Goal: Task Accomplishment & Management: Use online tool/utility

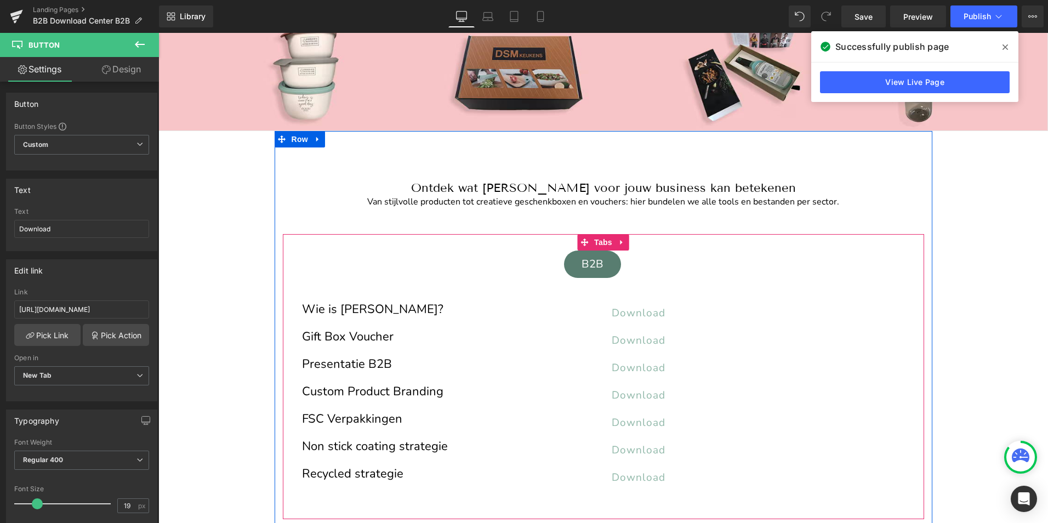
scroll to position [110, 0]
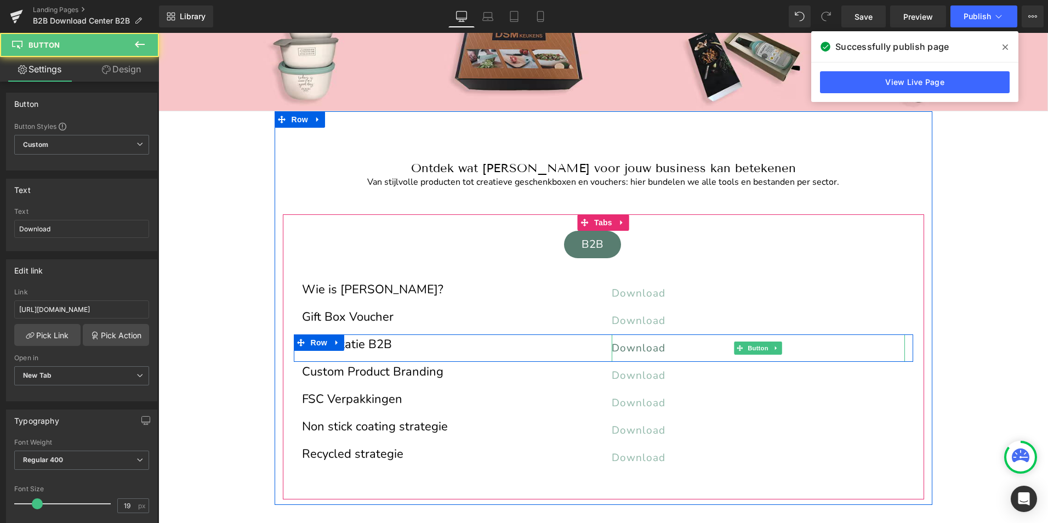
click at [655, 345] on span "Download" at bounding box center [639, 348] width 54 height 14
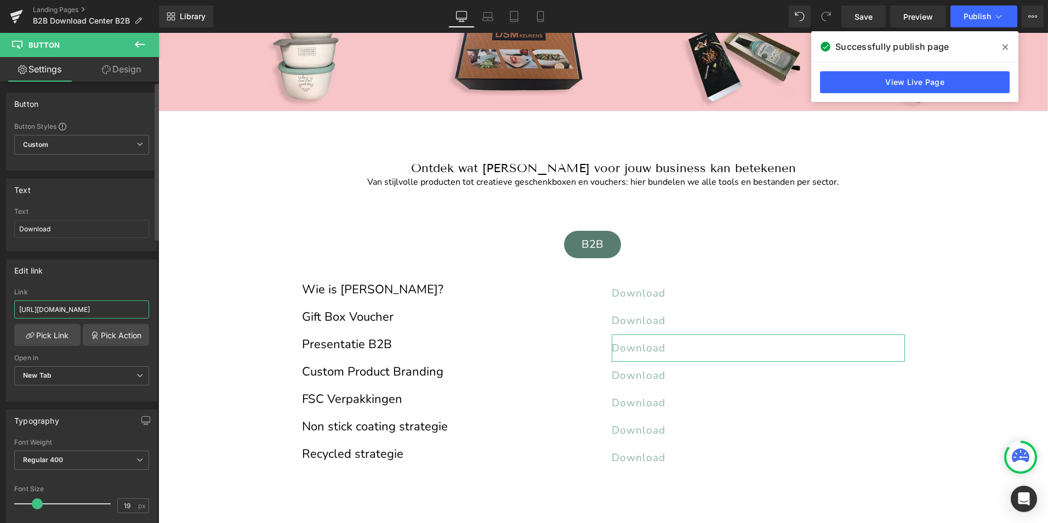
click at [75, 310] on input "[URL][DOMAIN_NAME]" at bounding box center [81, 309] width 135 height 18
type input "[URL][DOMAIN_NAME]"
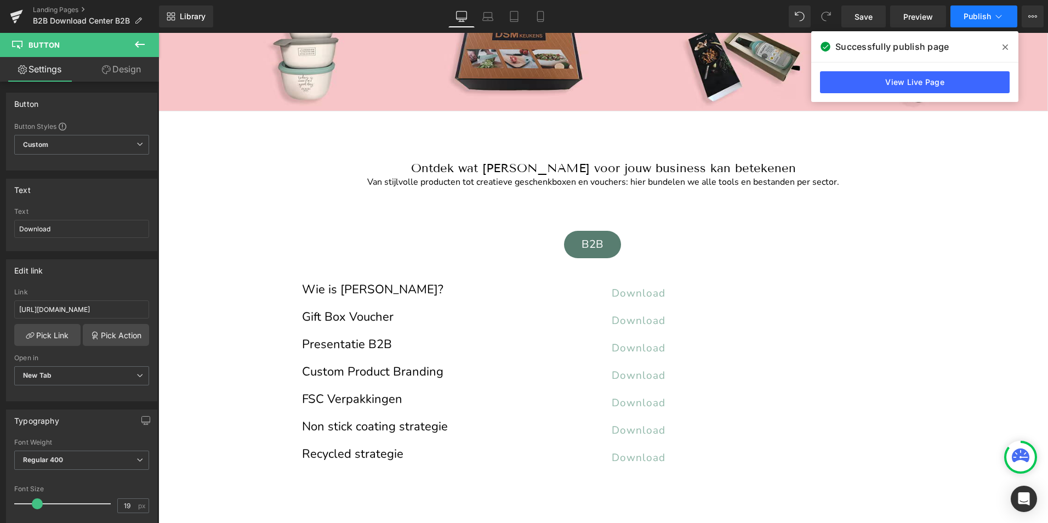
scroll to position [0, 0]
click at [982, 13] on span "Publish" at bounding box center [977, 16] width 27 height 9
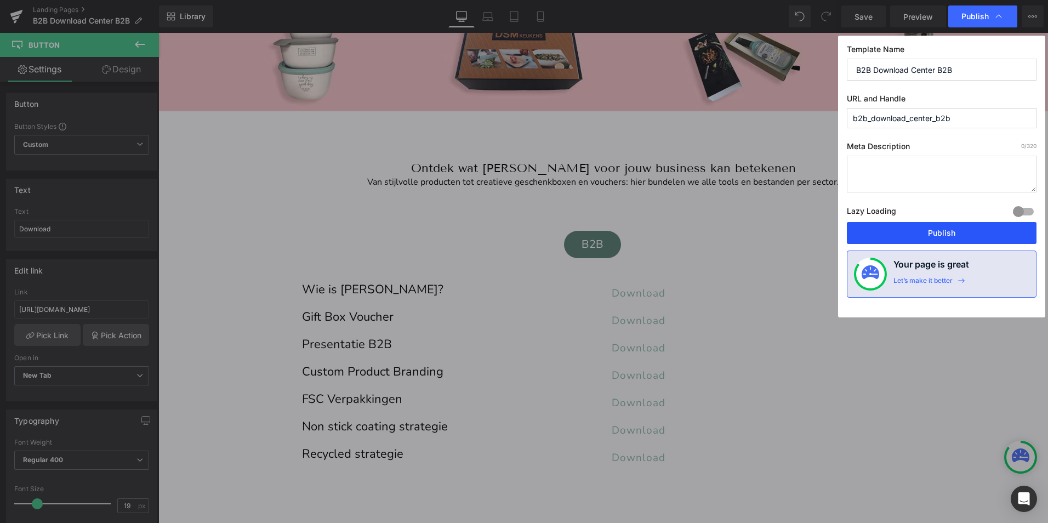
click at [962, 230] on button "Publish" at bounding box center [942, 233] width 190 height 22
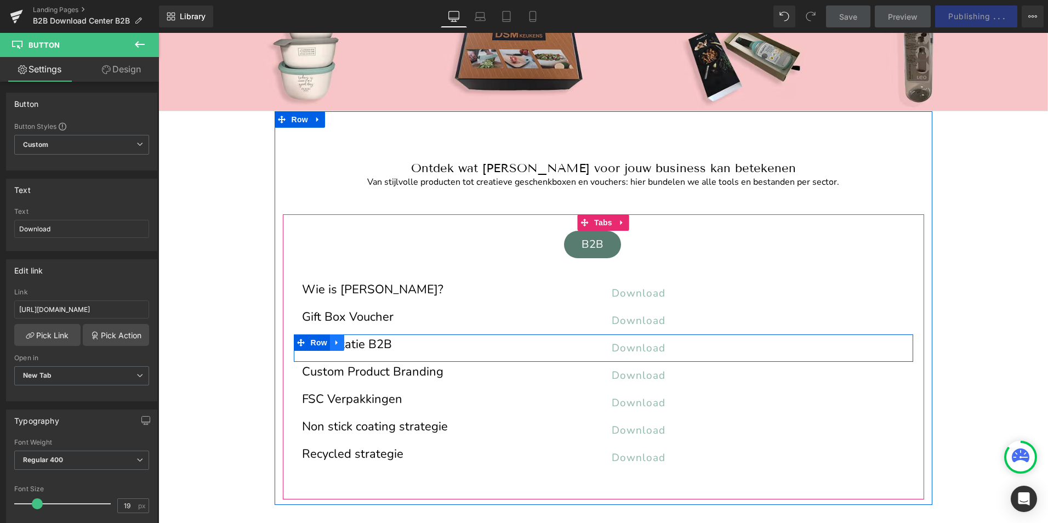
click at [333, 344] on icon at bounding box center [337, 342] width 8 height 8
click at [378, 346] on link at bounding box center [380, 342] width 14 height 16
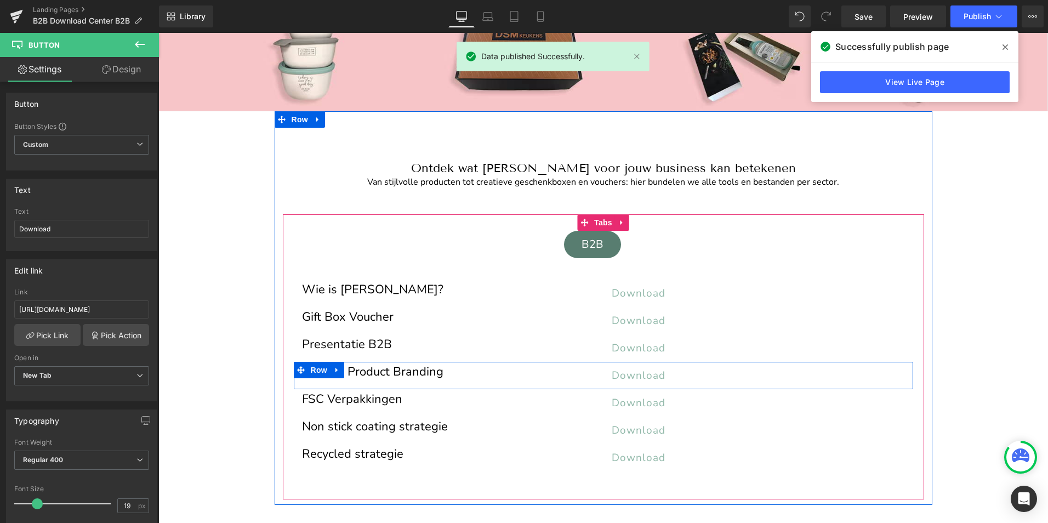
click at [507, 384] on div "Custom Product Branding Heading Download Button Row" at bounding box center [604, 375] width 620 height 27
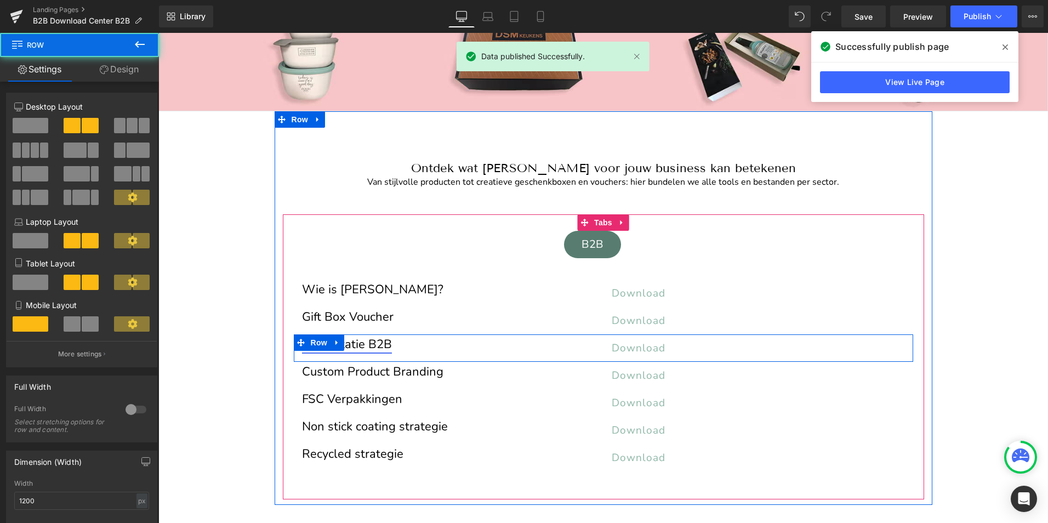
click at [380, 348] on link "Presentatie B2B" at bounding box center [347, 344] width 90 height 16
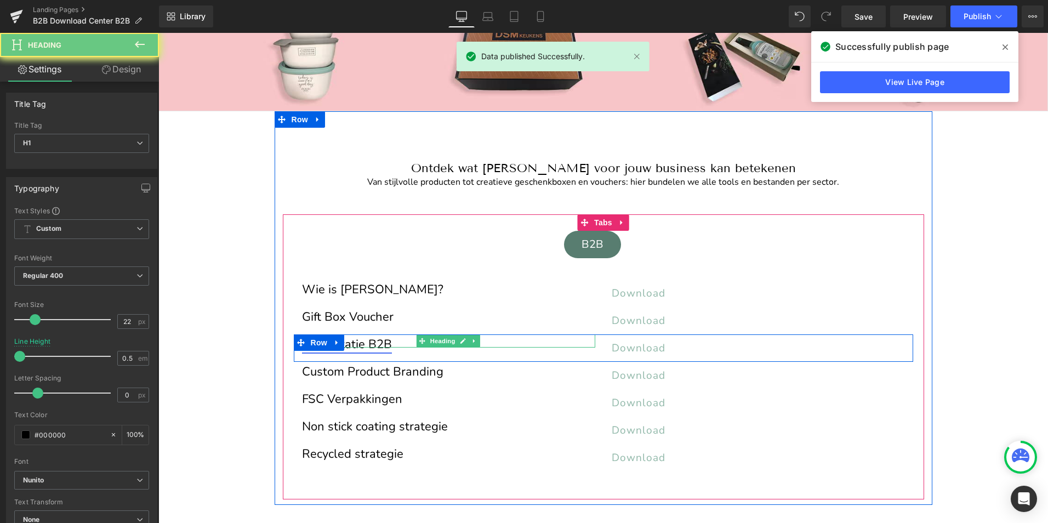
click at [380, 348] on link "Presentatie B2B" at bounding box center [347, 344] width 90 height 16
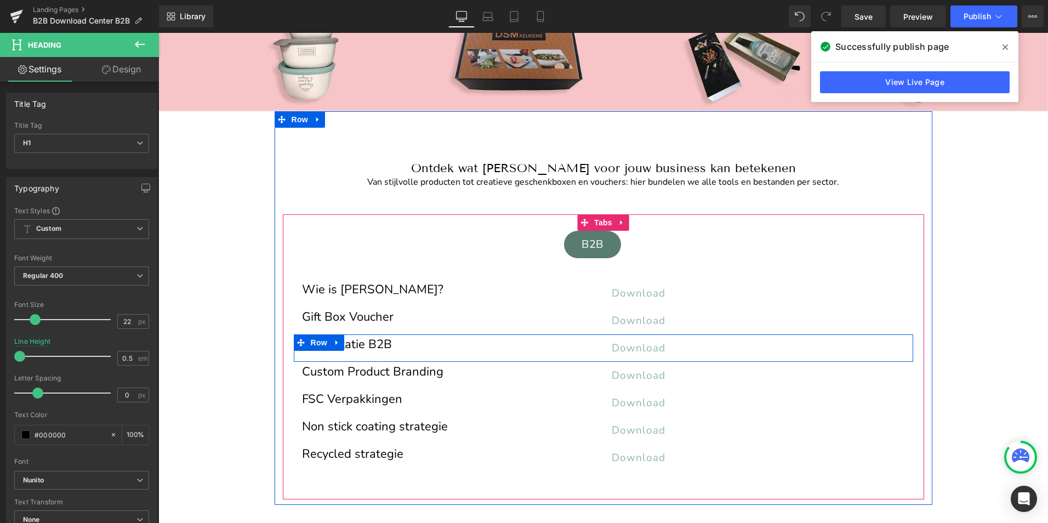
click at [344, 353] on div "Presentatie B2B Heading Download Button Row" at bounding box center [604, 347] width 620 height 27
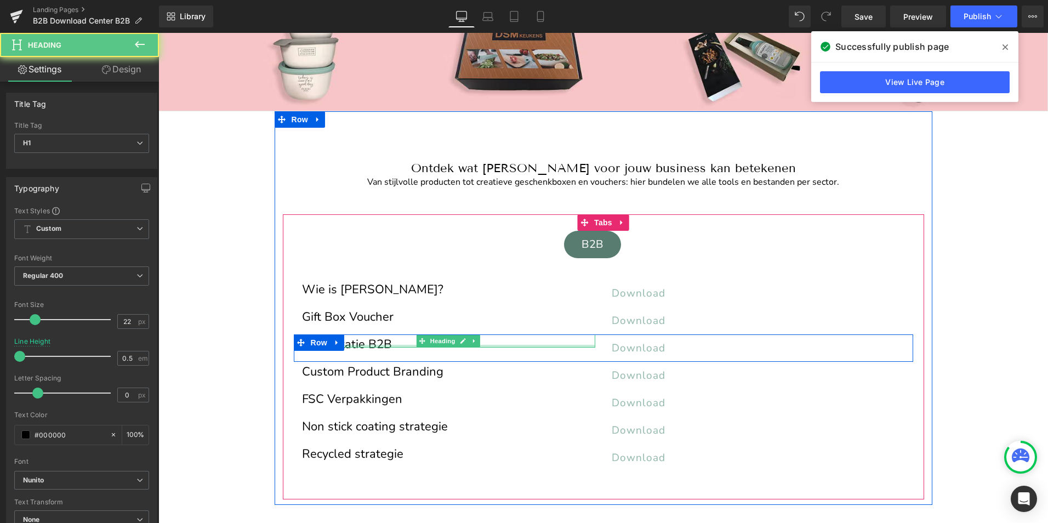
click at [355, 345] on div at bounding box center [448, 346] width 293 height 3
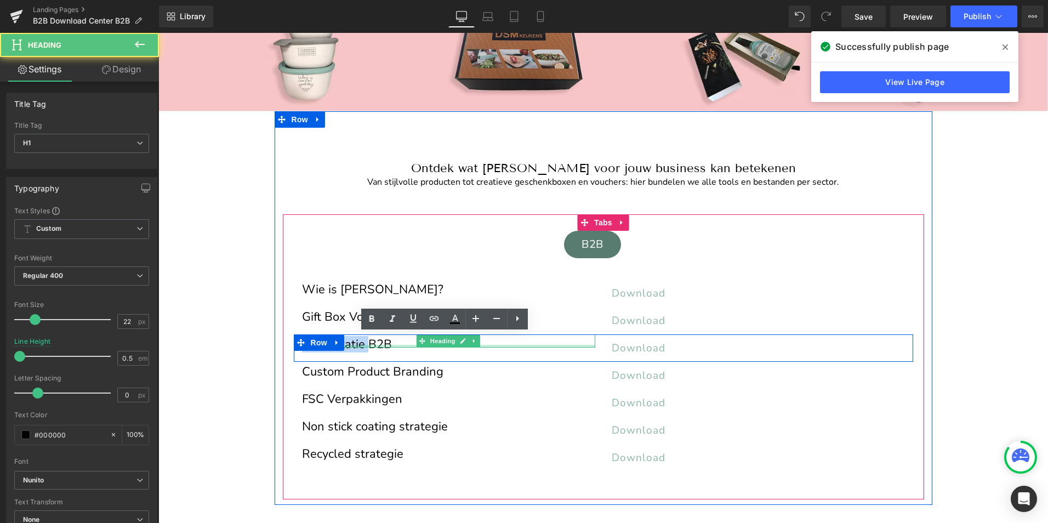
click at [355, 345] on link "Presentatie B2B" at bounding box center [347, 344] width 90 height 16
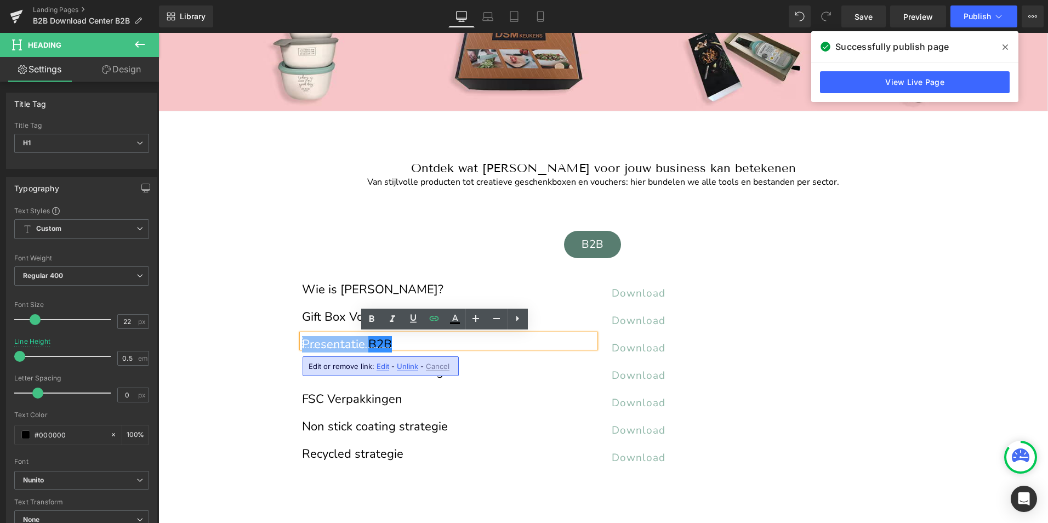
click at [355, 345] on link "Presentatie B2B" at bounding box center [347, 344] width 90 height 16
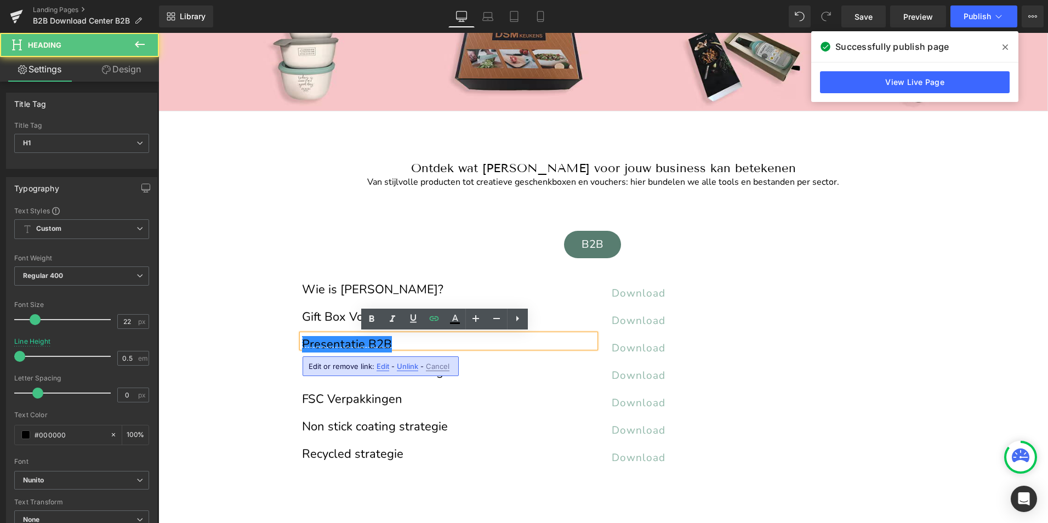
click at [397, 344] on h1 "Presentatie B2B" at bounding box center [448, 345] width 293 height 6
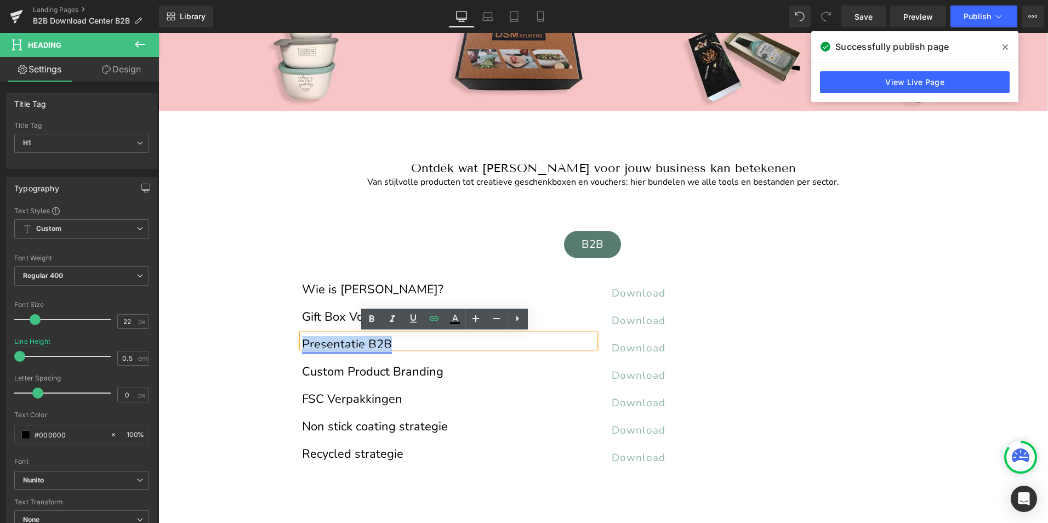
drag, startPoint x: 368, startPoint y: 342, endPoint x: 299, endPoint y: 343, distance: 69.6
click at [302, 343] on h1 "Presentatie B2B" at bounding box center [448, 345] width 293 height 6
click at [429, 318] on icon at bounding box center [434, 318] width 13 height 13
click at [422, 370] on input "[URL][DOMAIN_NAME]" at bounding box center [377, 369] width 169 height 27
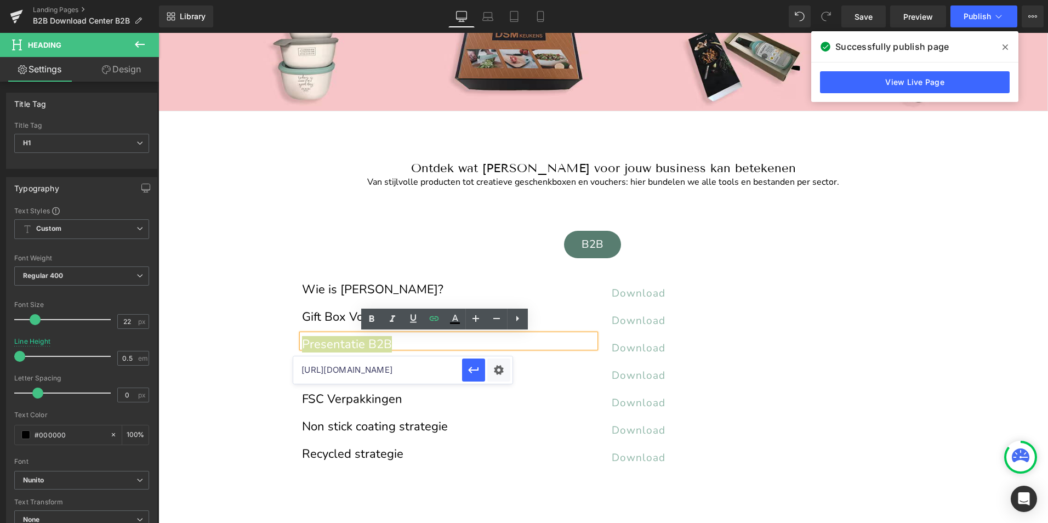
click at [422, 370] on input "[URL][DOMAIN_NAME]" at bounding box center [377, 369] width 169 height 27
paste input "511766"
type input "[URL][DOMAIN_NAME]"
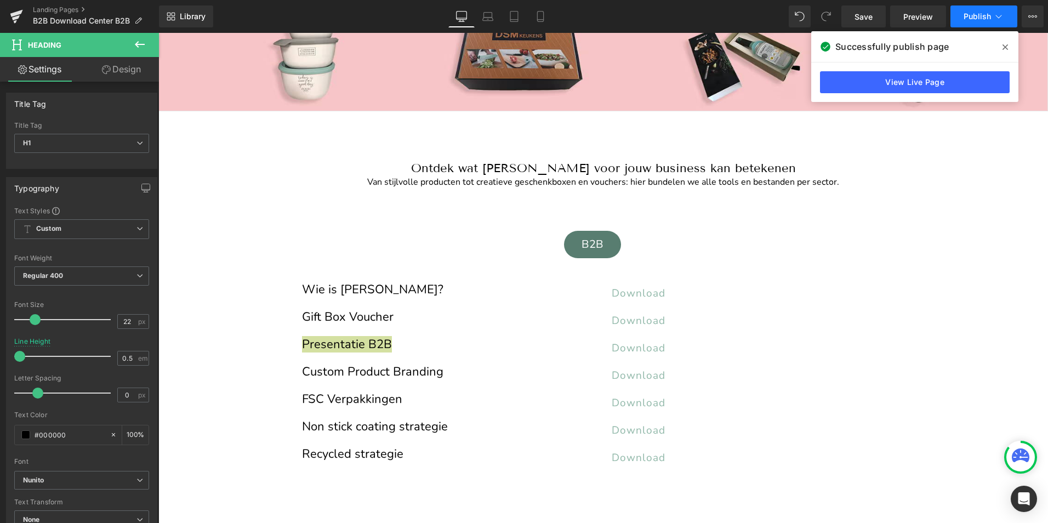
click at [974, 19] on span "Publish" at bounding box center [977, 16] width 27 height 9
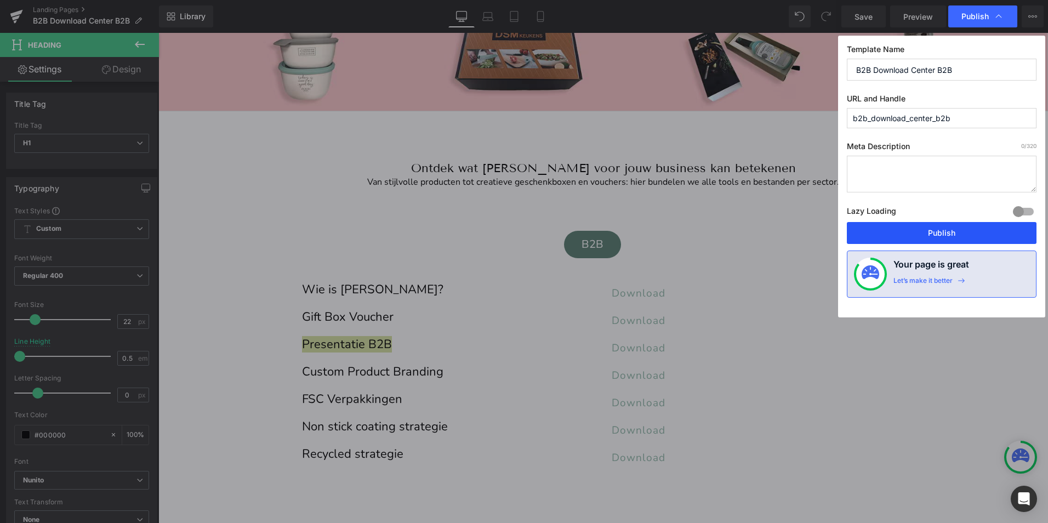
click at [942, 234] on button "Publish" at bounding box center [942, 233] width 190 height 22
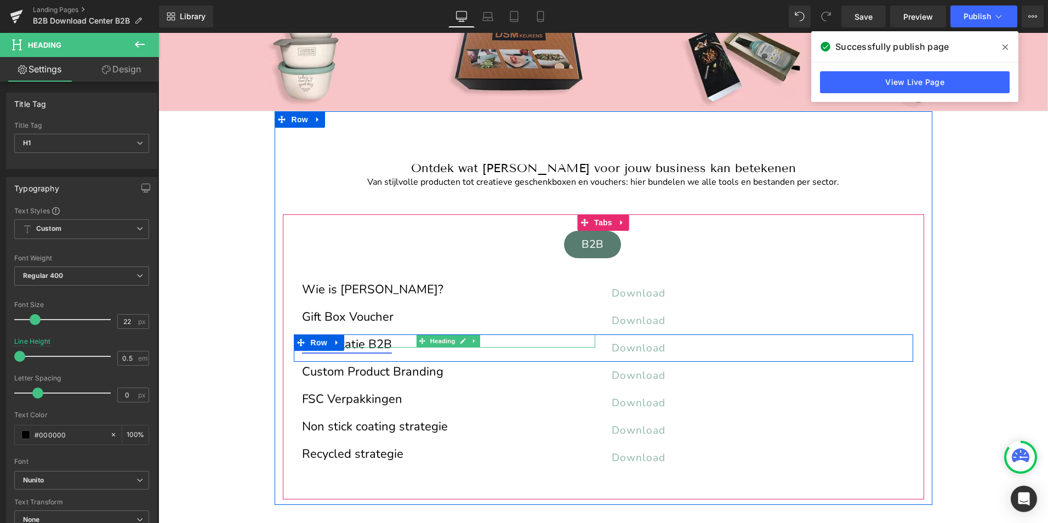
click at [349, 341] on link "Presentatie B2B" at bounding box center [347, 344] width 90 height 16
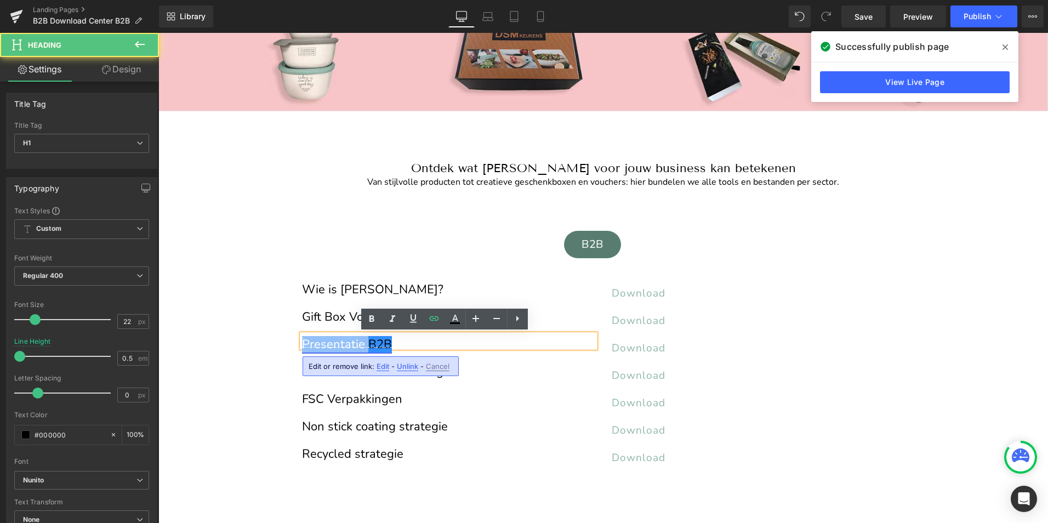
click at [349, 341] on link "Presentatie B2B" at bounding box center [347, 344] width 90 height 16
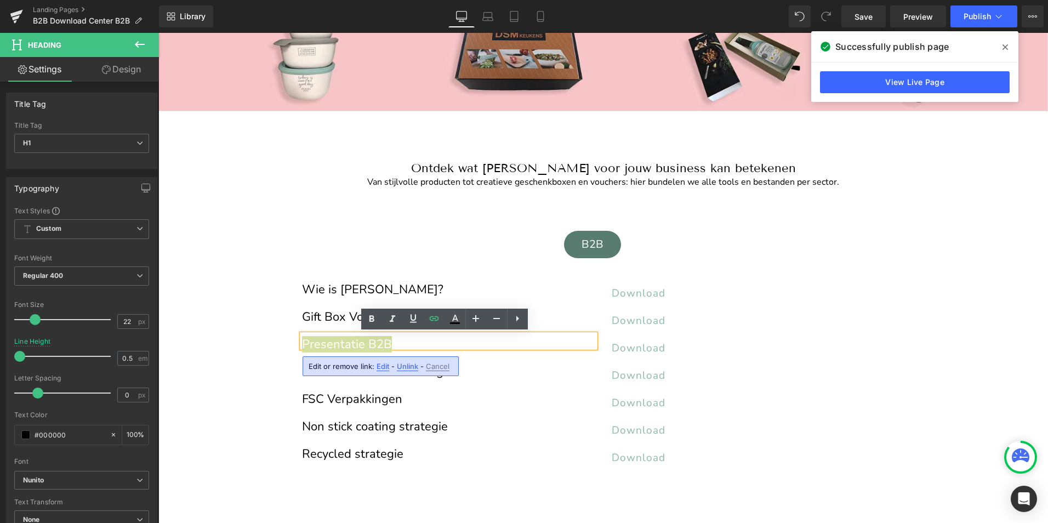
click at [414, 367] on span "Unlink" at bounding box center [407, 366] width 21 height 9
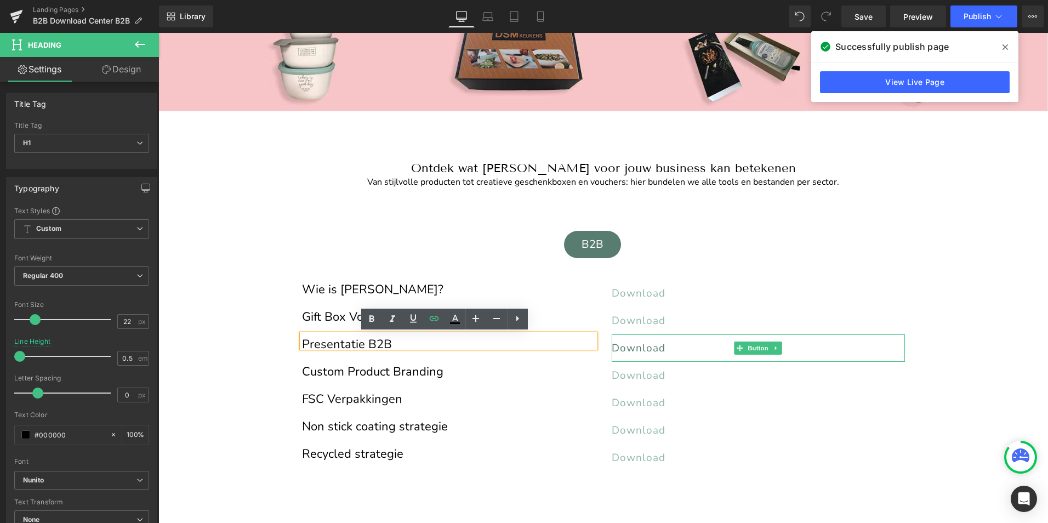
click at [639, 350] on span "Download" at bounding box center [639, 348] width 54 height 14
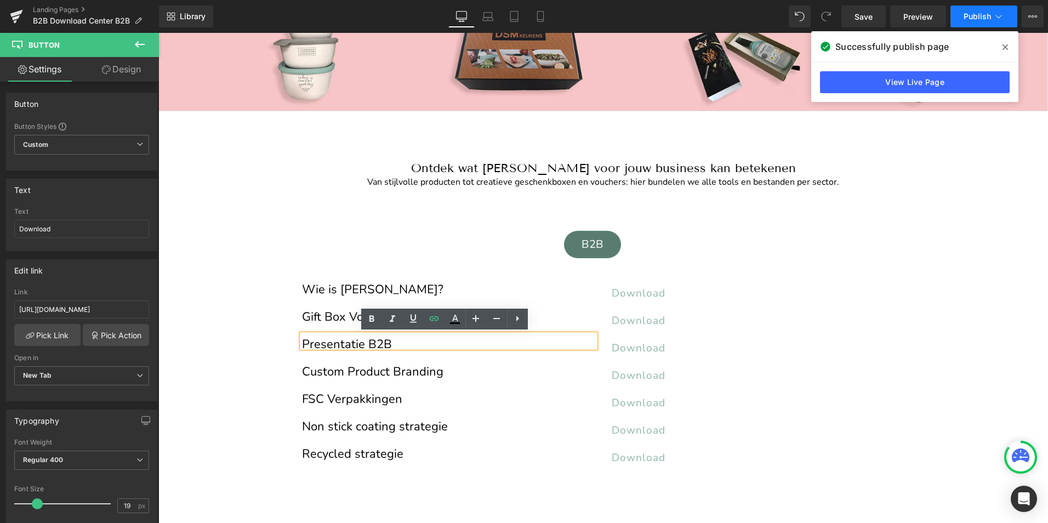
click at [984, 15] on span "Publish" at bounding box center [977, 16] width 27 height 9
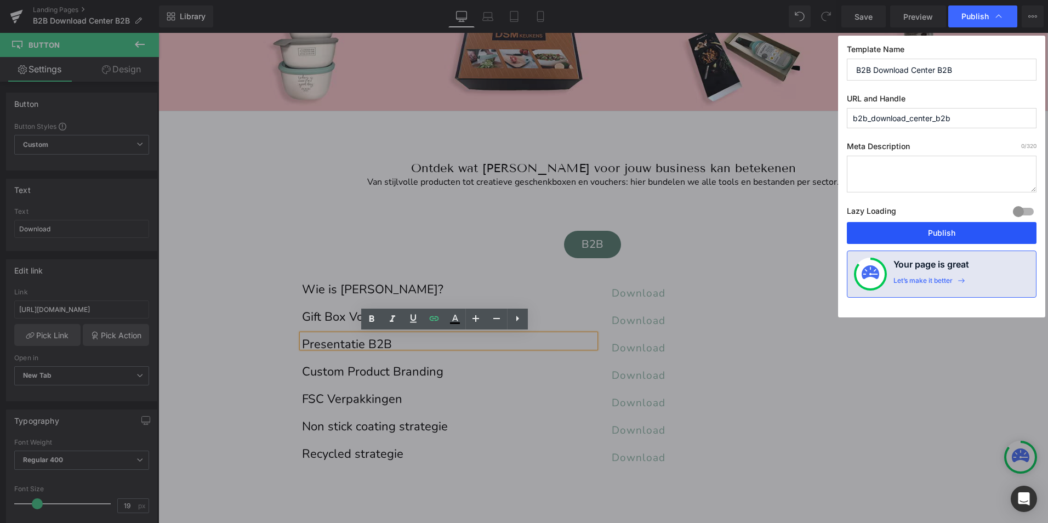
click at [930, 236] on button "Publish" at bounding box center [942, 233] width 190 height 22
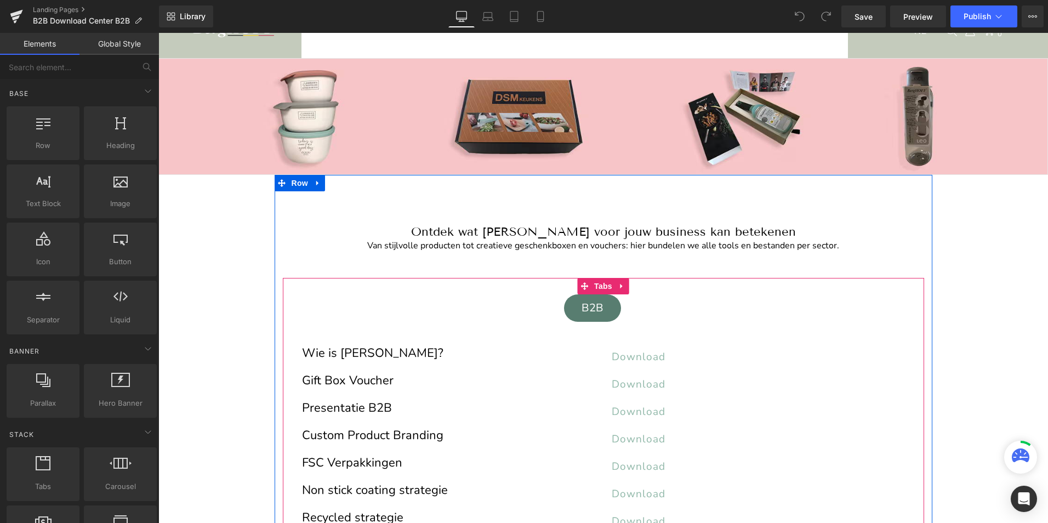
scroll to position [110, 0]
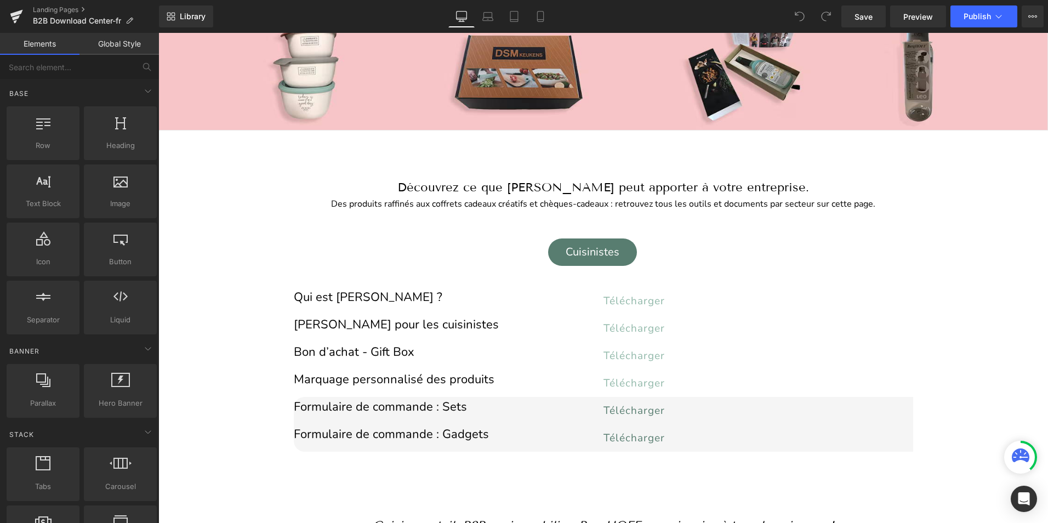
scroll to position [110, 0]
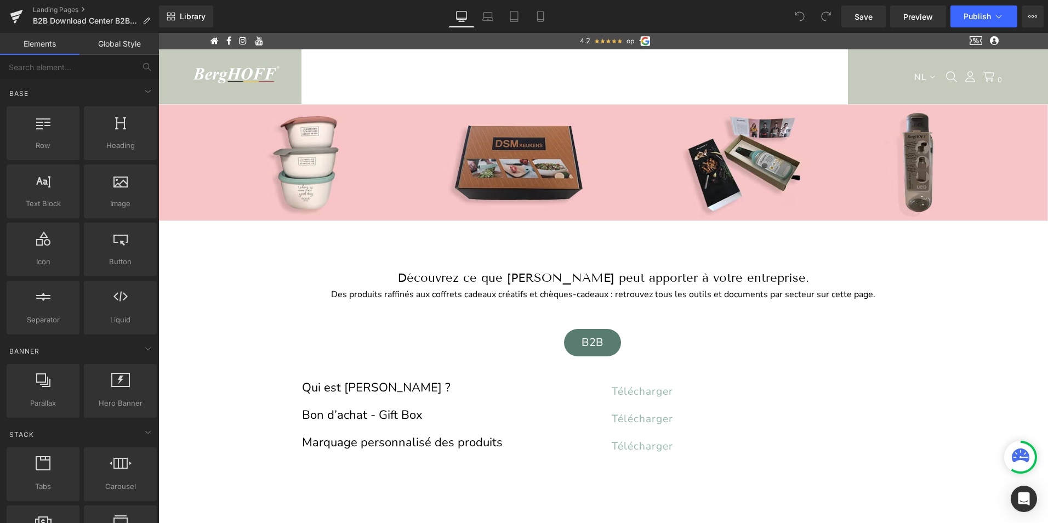
click at [215, 410] on div "Image Image Image ‹ › Carousel Row Welkom op de B2B Media Lounge van BergHOFF B…" at bounding box center [603, 414] width 890 height 620
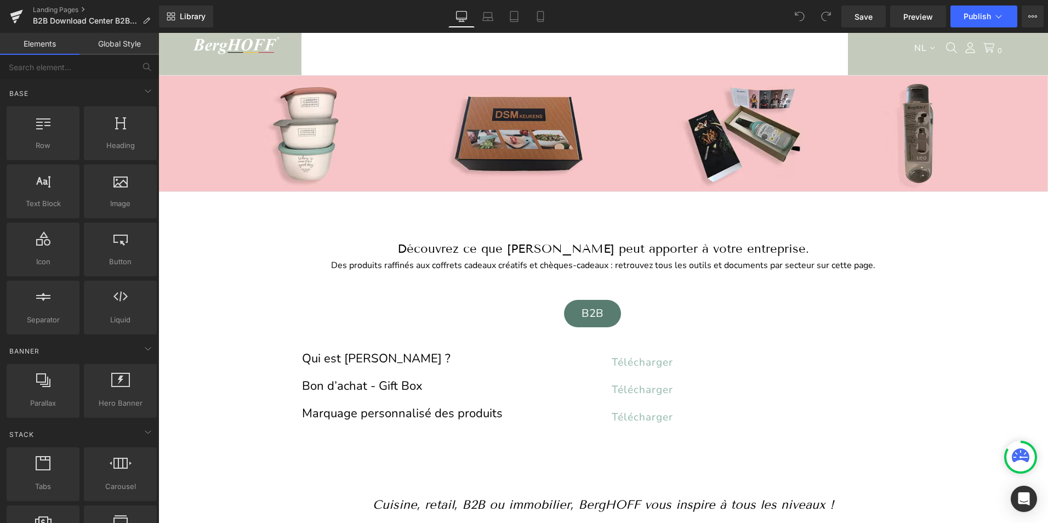
scroll to position [55, 0]
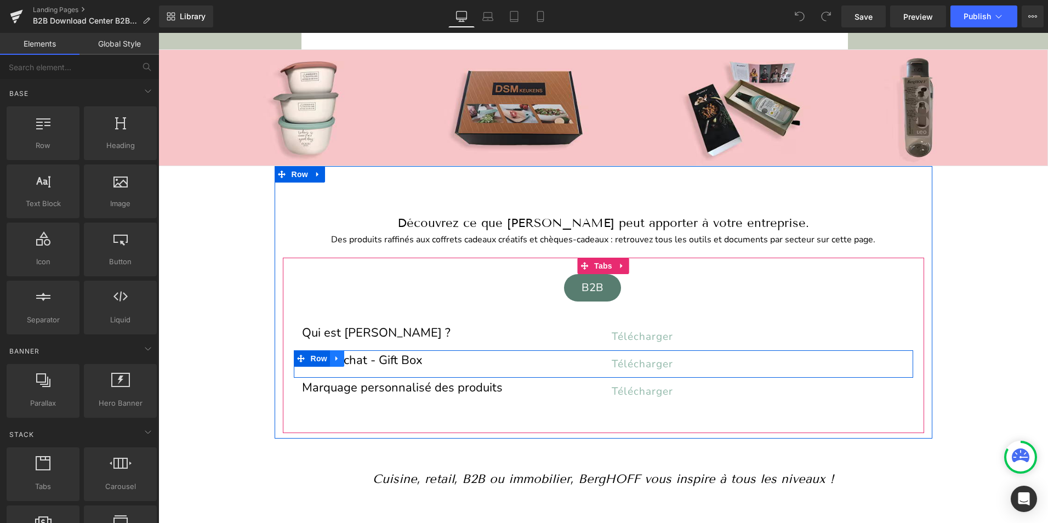
click at [333, 359] on icon at bounding box center [337, 358] width 8 height 8
click at [348, 359] on icon at bounding box center [352, 359] width 8 height 8
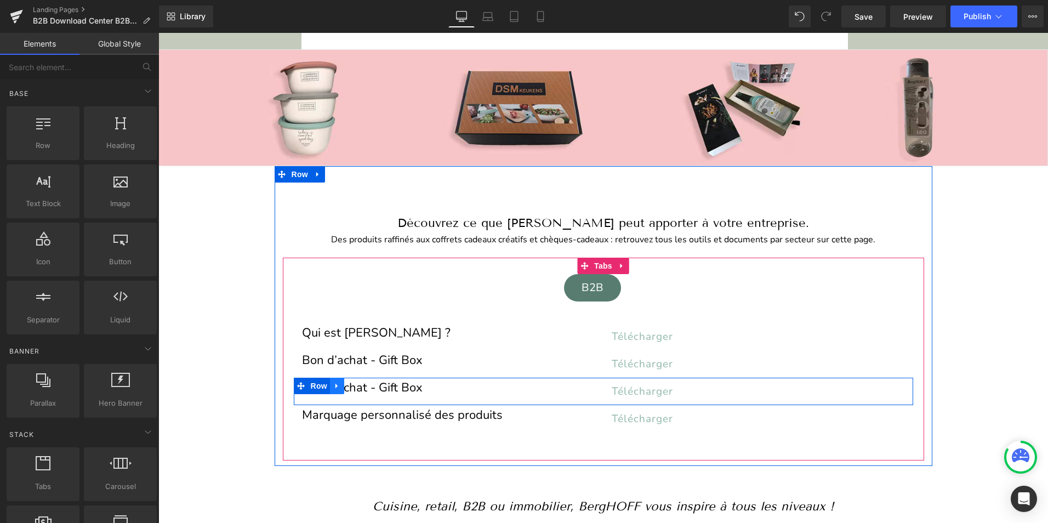
click at [337, 390] on link at bounding box center [337, 386] width 14 height 16
click at [442, 389] on span "Heading" at bounding box center [443, 384] width 30 height 13
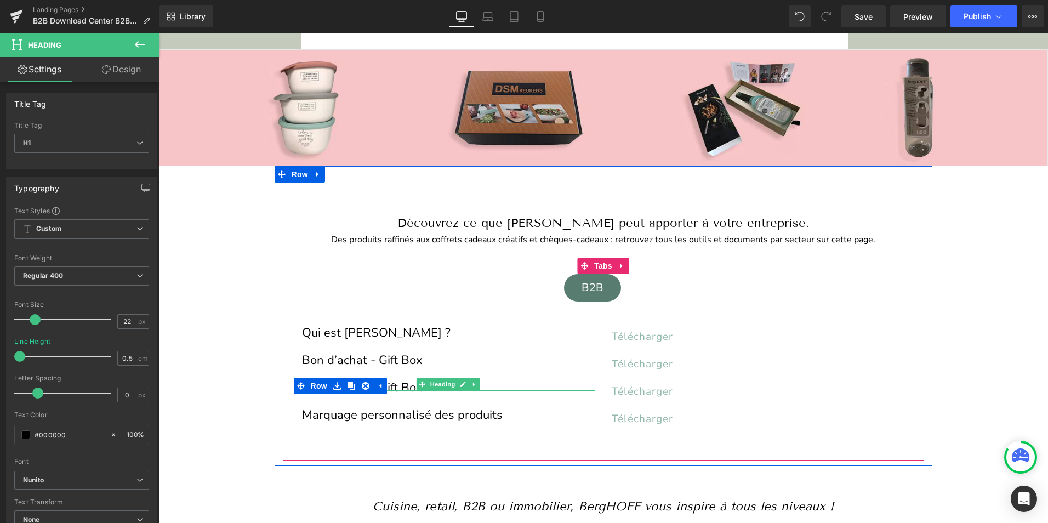
click at [388, 385] on h1 "Bon d’achat - Gift Box" at bounding box center [448, 388] width 293 height 6
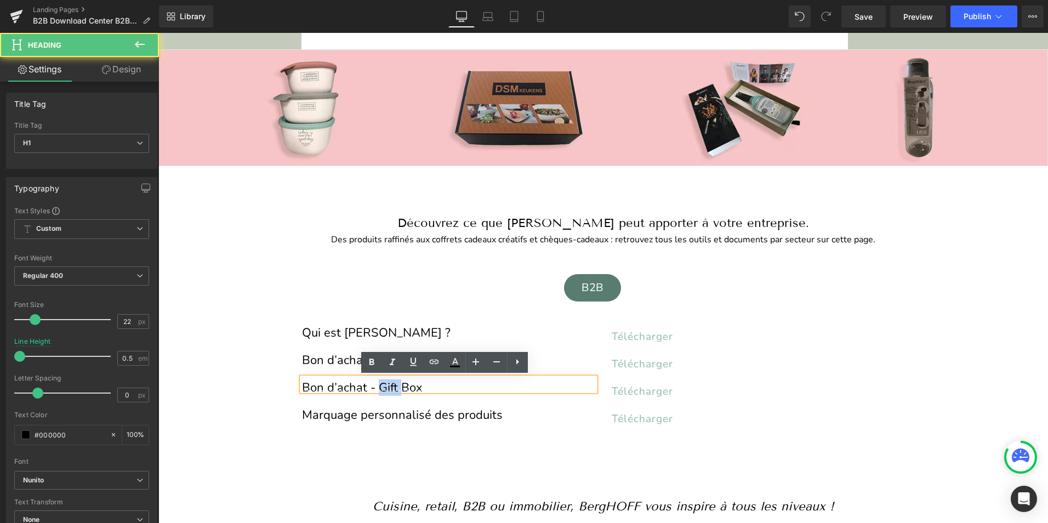
click at [388, 385] on h1 "Bon d’achat - Gift Box" at bounding box center [448, 388] width 293 height 6
drag, startPoint x: 418, startPoint y: 387, endPoint x: 296, endPoint y: 378, distance: 122.0
click at [302, 378] on div "Bon d’achat - Gift Box" at bounding box center [448, 384] width 293 height 13
drag, startPoint x: 416, startPoint y: 387, endPoint x: 300, endPoint y: 385, distance: 115.1
click at [302, 385] on h1 "Bon d’achat - Gift Box" at bounding box center [448, 388] width 293 height 6
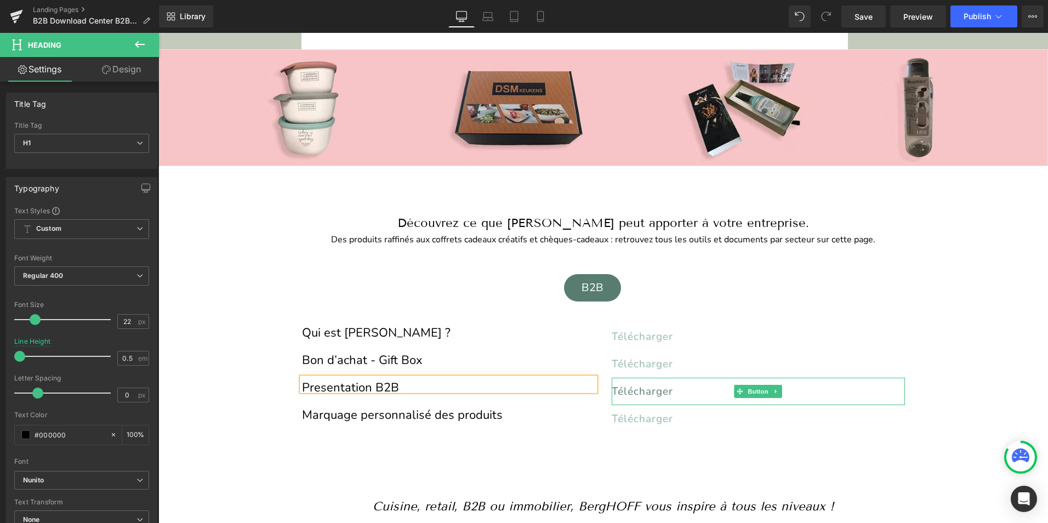
click at [652, 387] on span "Télécharger" at bounding box center [642, 391] width 61 height 14
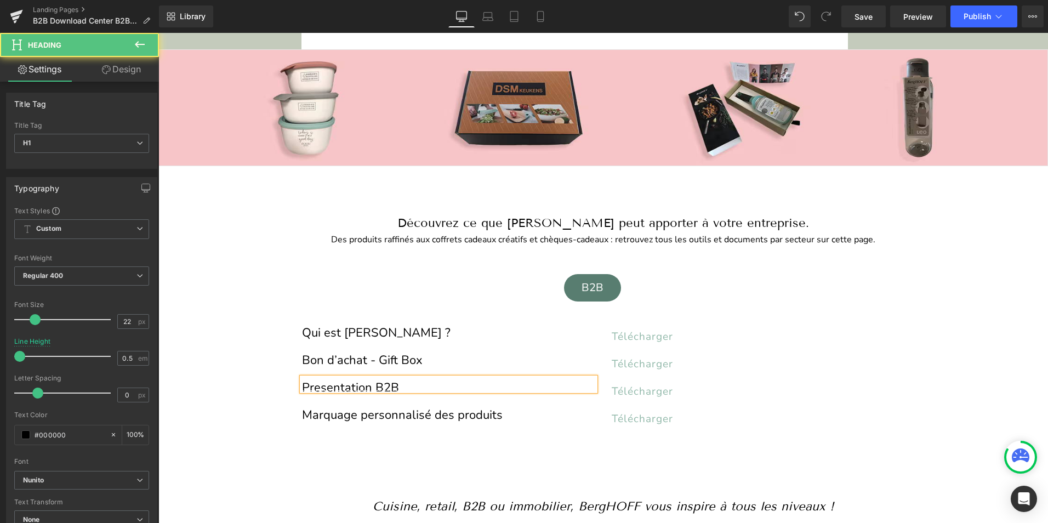
click at [498, 385] on h1 "Presentation B2B" at bounding box center [448, 388] width 293 height 6
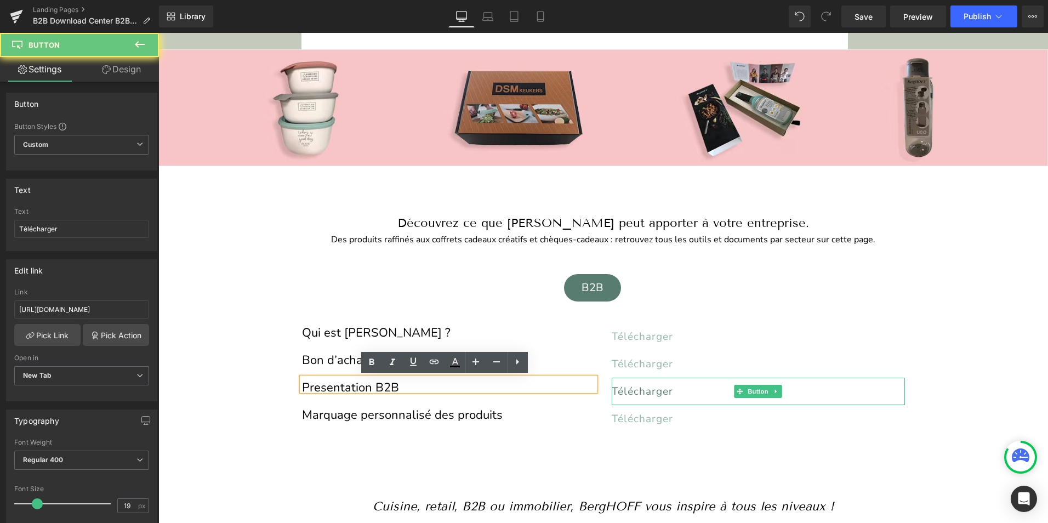
click at [624, 382] on link "Télécharger" at bounding box center [758, 391] width 293 height 27
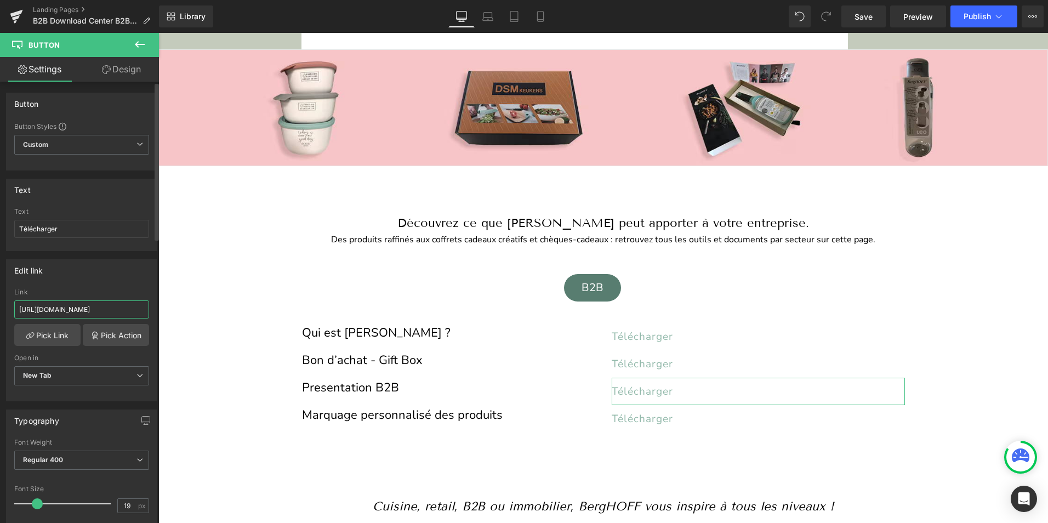
click at [58, 306] on input "https://cdn.shopify.com/s/files/1/0456/6312/5660/files/BergHOFF_voucherbox_FR_2…" at bounding box center [81, 309] width 135 height 18
paste input "Belgium_B2B2025_FR.pdf?v=1757582962"
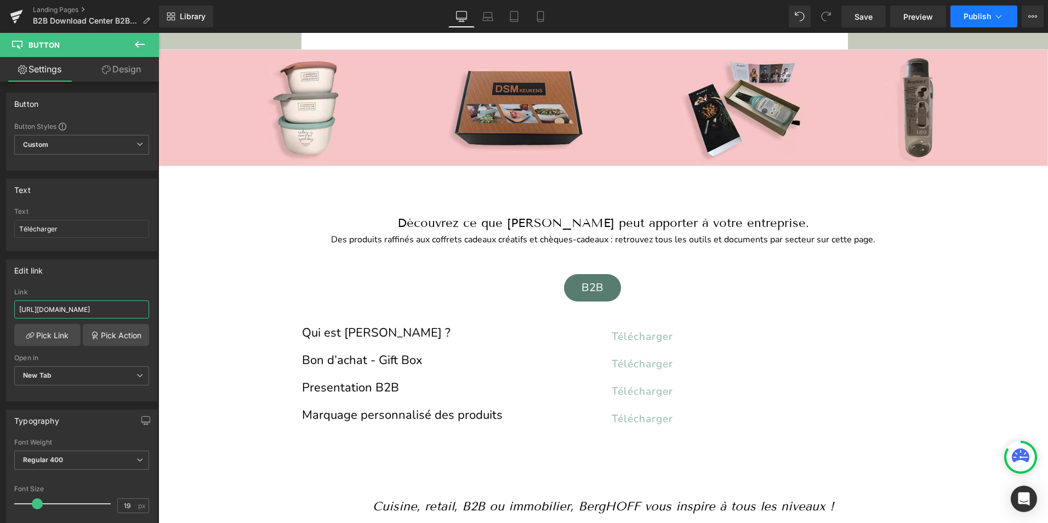
type input "https://cdn.shopify.com/s/files/1/0456/6312/5660/files/BergHOFF_Belgium_B2B2025…"
click at [979, 12] on span "Publish" at bounding box center [977, 16] width 27 height 9
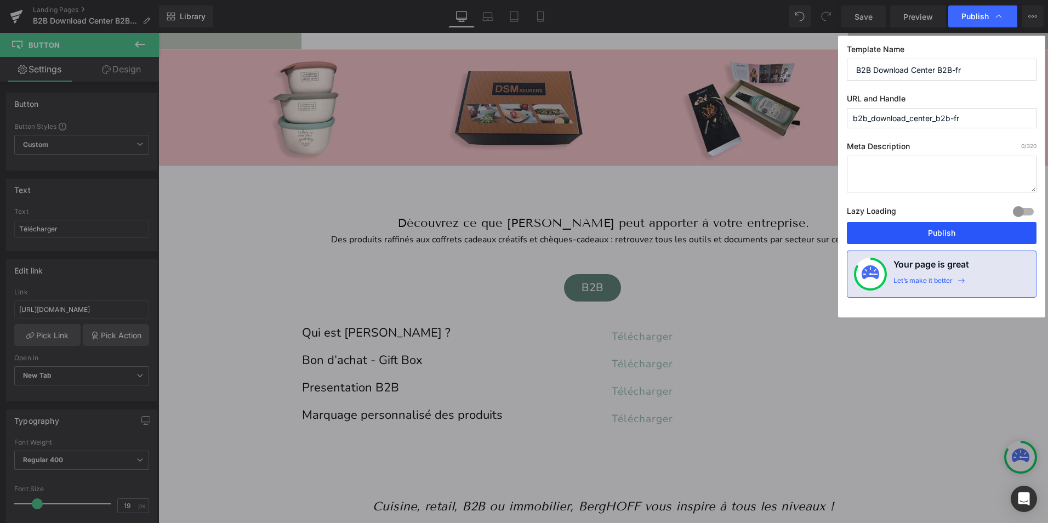
click at [920, 233] on button "Publish" at bounding box center [942, 233] width 190 height 22
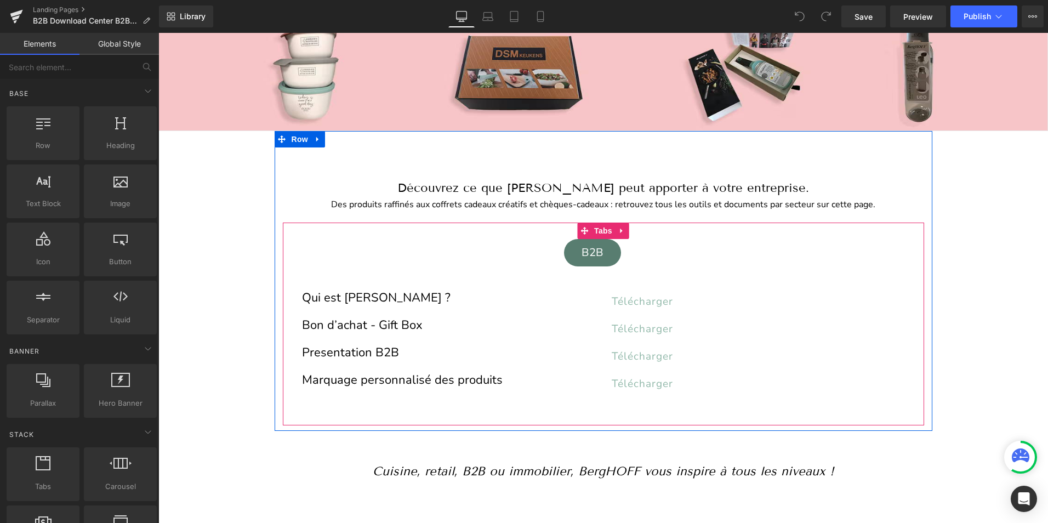
scroll to position [110, 0]
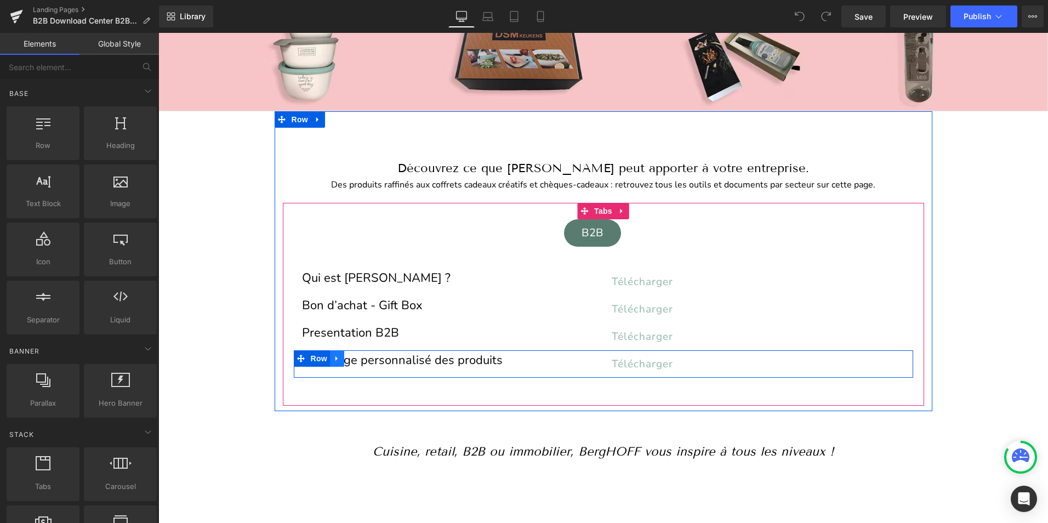
click at [336, 358] on icon at bounding box center [337, 358] width 2 height 5
click at [348, 357] on icon at bounding box center [352, 359] width 8 height 8
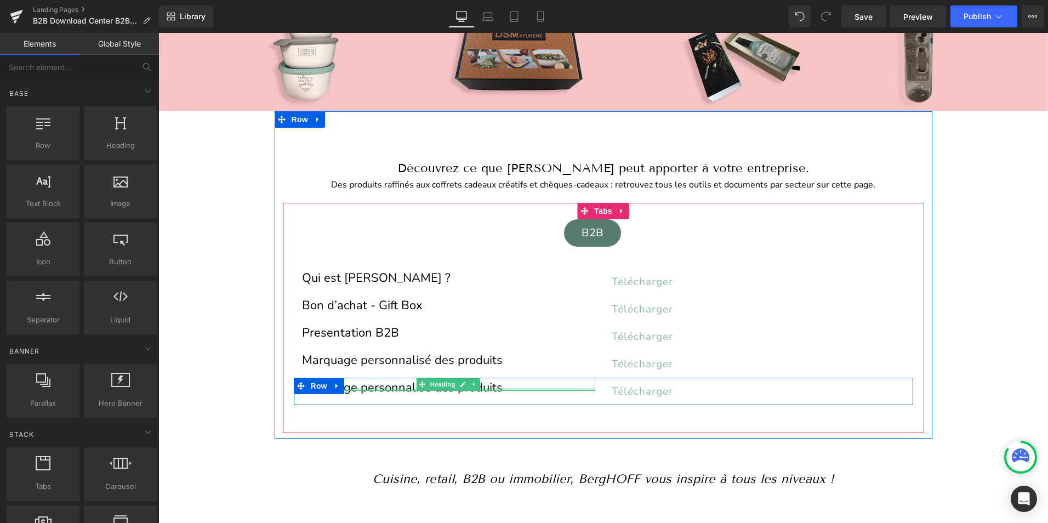
click at [373, 389] on div at bounding box center [448, 389] width 293 height 3
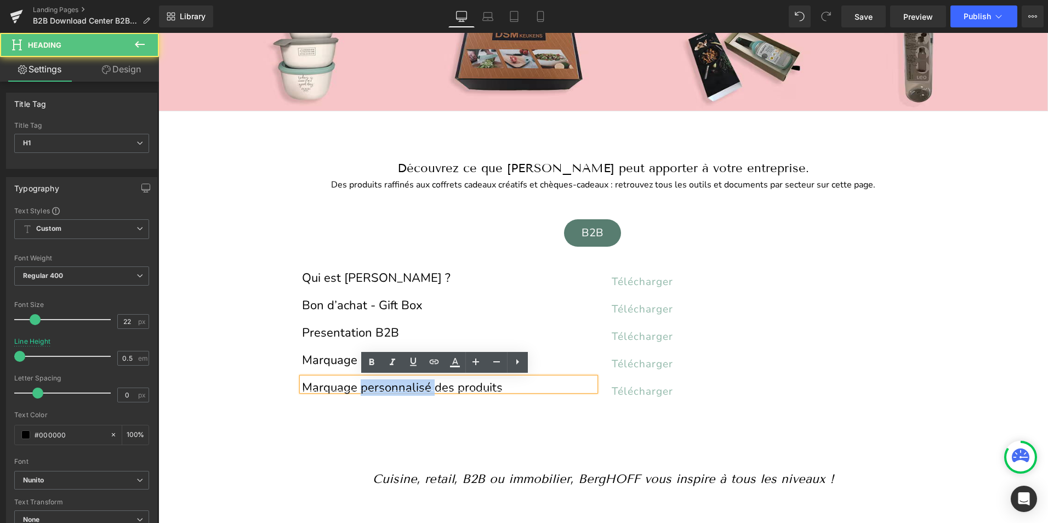
click at [373, 389] on h1 "Marquage personnalisé des produits" at bounding box center [448, 388] width 293 height 6
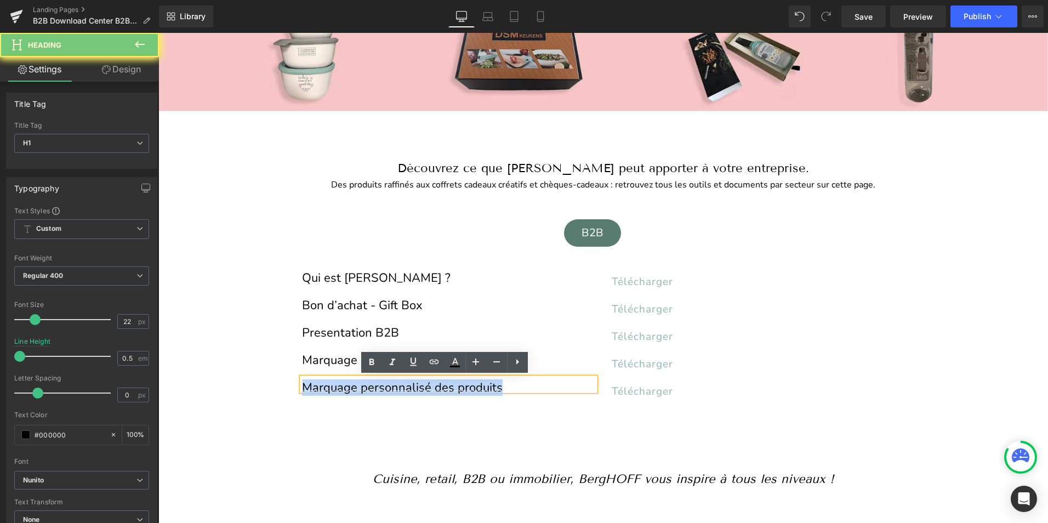
click at [373, 389] on h1 "Marquage personnalisé des produits" at bounding box center [448, 388] width 293 height 6
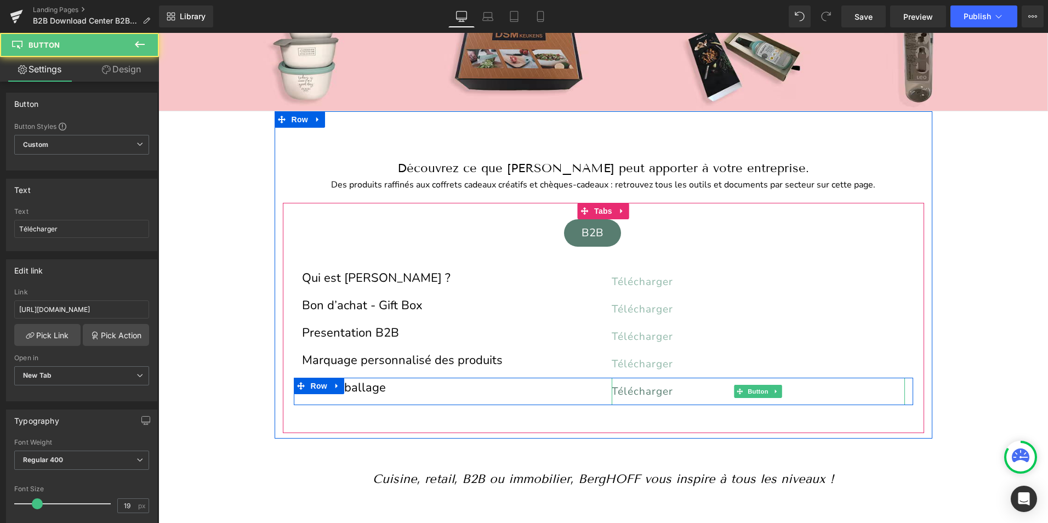
click at [652, 390] on span "Télécharger" at bounding box center [642, 391] width 61 height 14
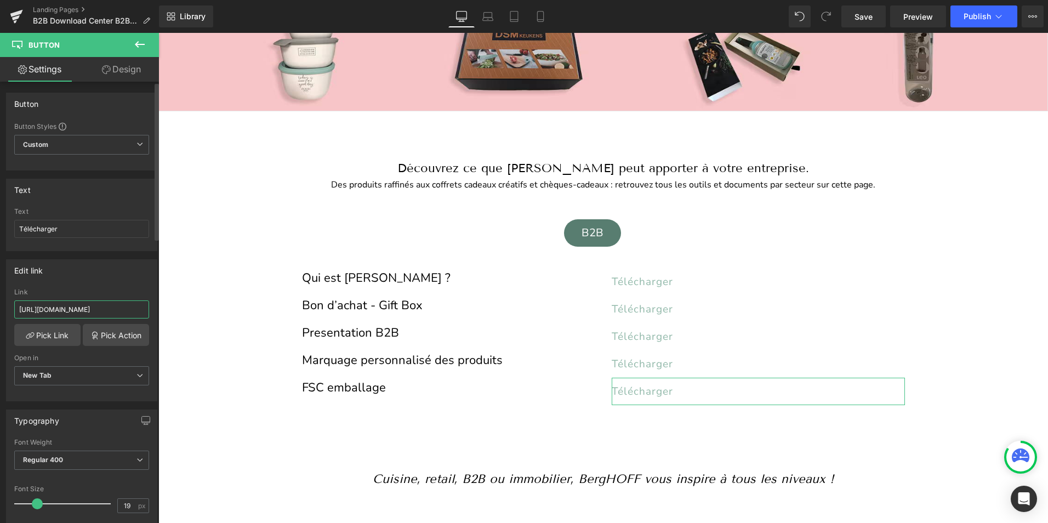
click at [82, 311] on input "https://cdn.shopify.com/s/files/1/0456/6312/5660/files/personalisatie_2025_FR.p…" at bounding box center [81, 309] width 135 height 18
paste input "FSC_emballage_FR.pdf?v=1757585732"
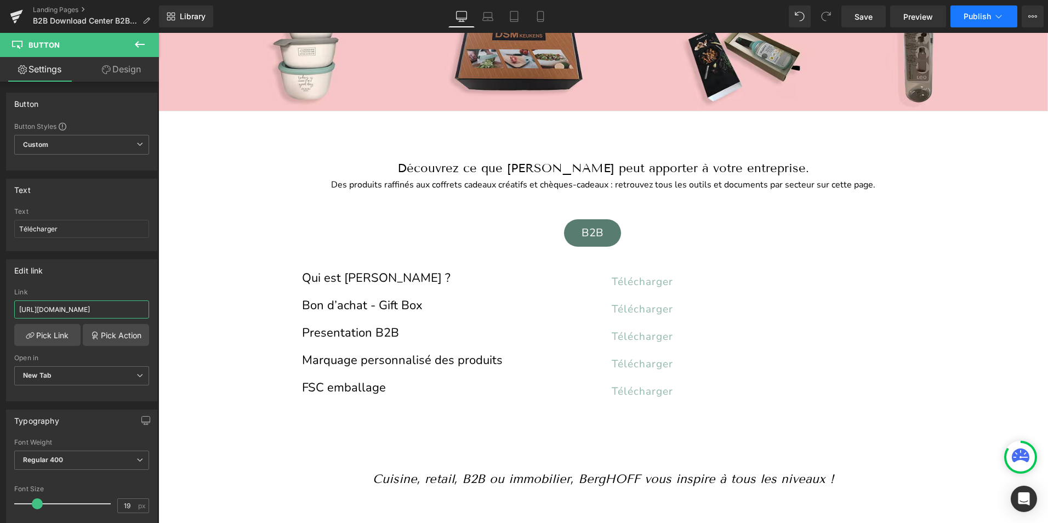
type input "https://cdn.shopify.com/s/files/1/0456/6312/5660/files/FSC_emballage_FR.pdf?v=1…"
click at [977, 18] on span "Publish" at bounding box center [977, 16] width 27 height 9
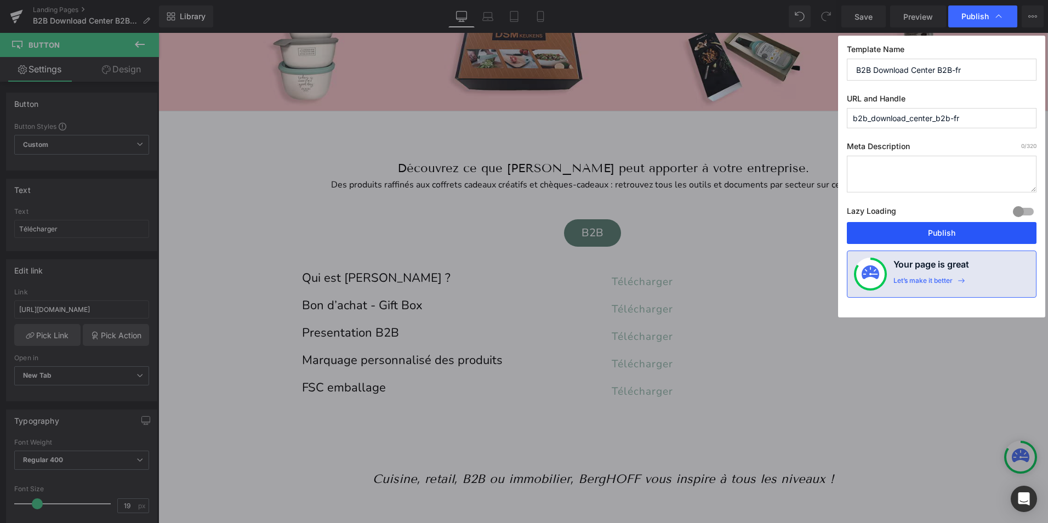
click at [918, 236] on button "Publish" at bounding box center [942, 233] width 190 height 22
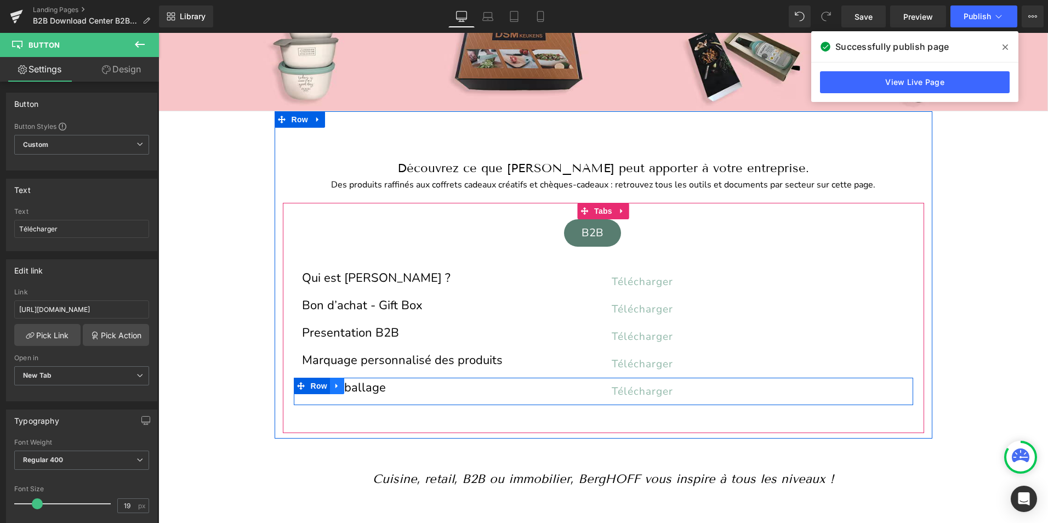
click at [334, 384] on icon at bounding box center [337, 386] width 8 height 8
click at [348, 387] on icon at bounding box center [352, 386] width 8 height 8
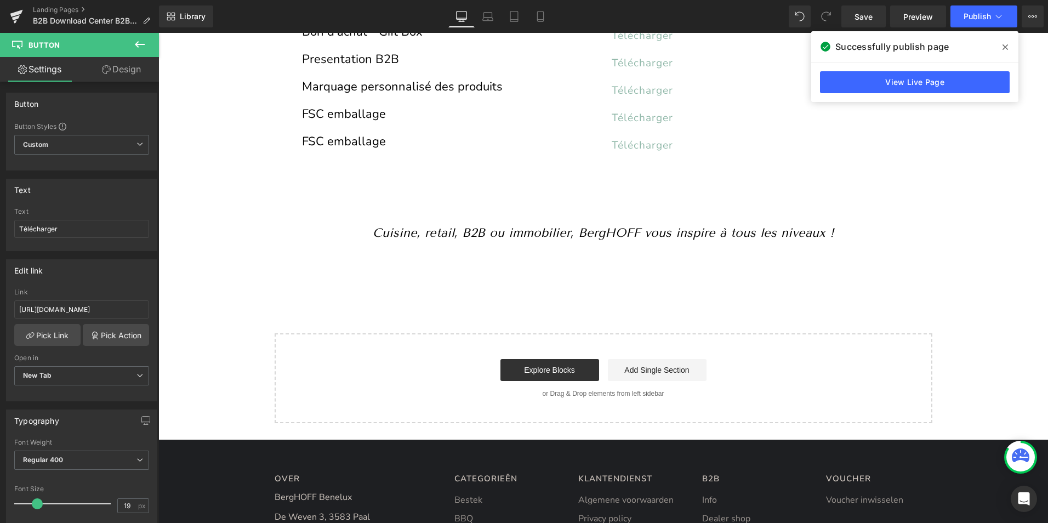
scroll to position [383, 0]
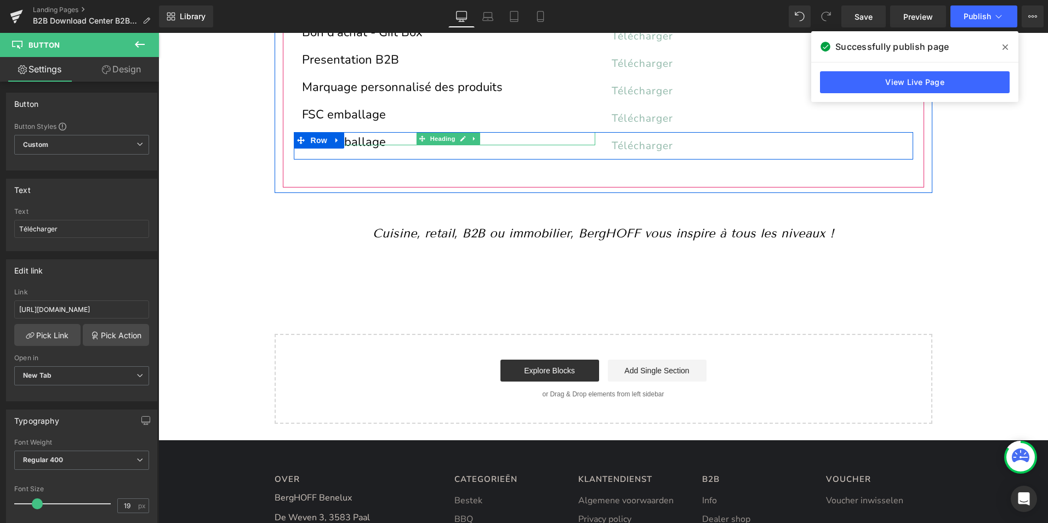
click at [345, 142] on div "FSC emballage Heading" at bounding box center [448, 138] width 293 height 13
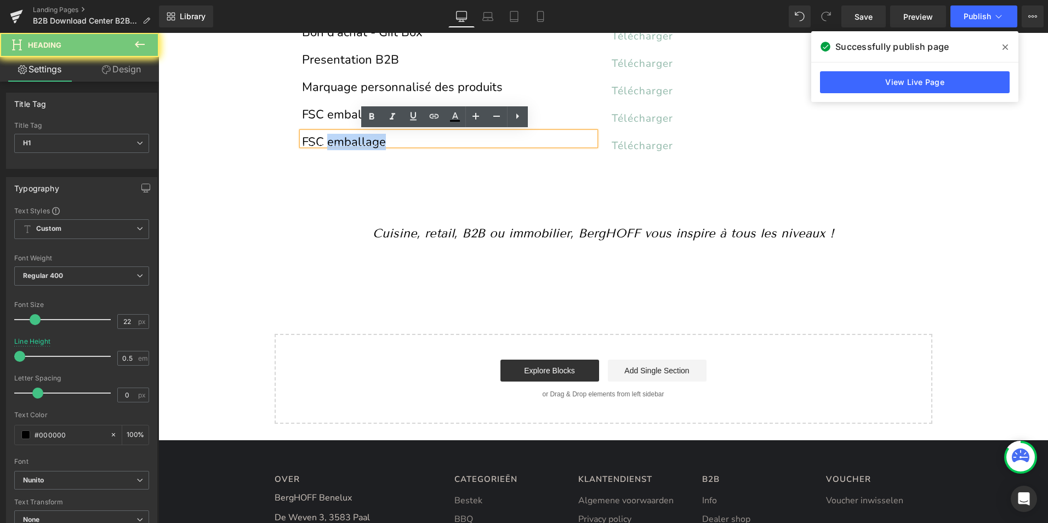
click at [345, 142] on h1 "FSC emballage" at bounding box center [448, 142] width 293 height 6
paste div
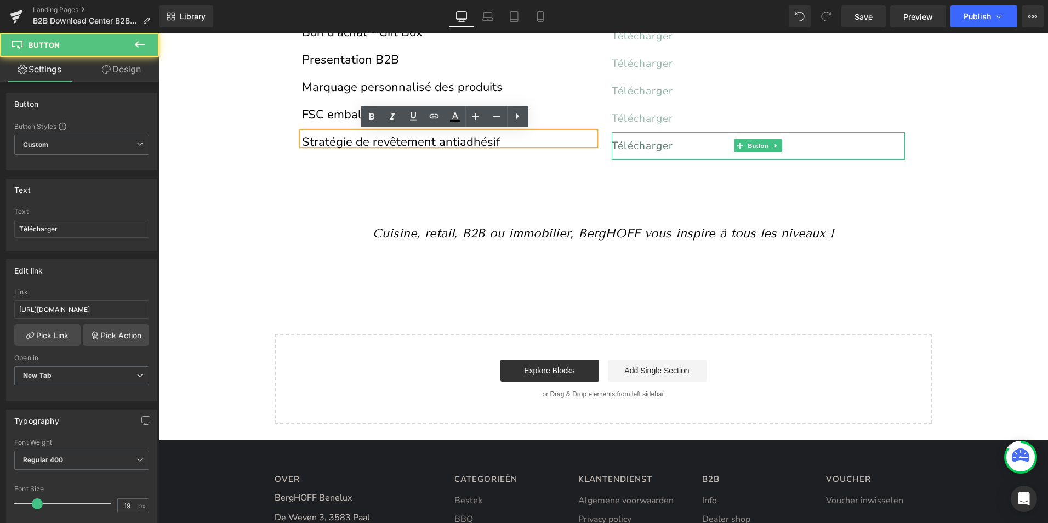
click at [624, 140] on span "Télécharger" at bounding box center [642, 146] width 61 height 14
click at [621, 146] on span "Télécharger" at bounding box center [642, 146] width 61 height 14
click at [646, 146] on span "Télécharger" at bounding box center [642, 146] width 61 height 14
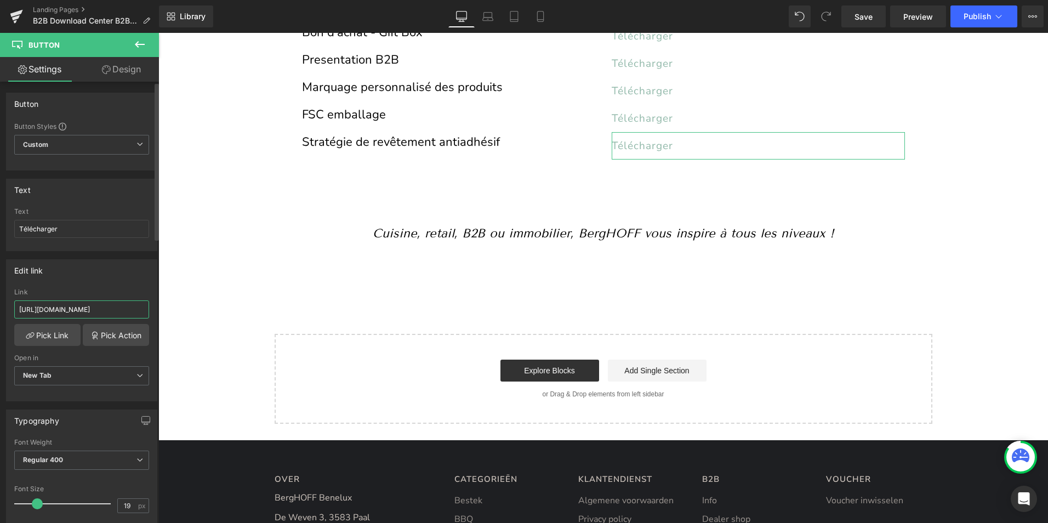
click at [78, 311] on input "https://cdn.shopify.com/s/files/1/0456/6312/5660/files/FSC_emballage_FR.pdf?v=1…" at bounding box center [81, 309] width 135 height 18
click at [77, 309] on input "https://cdn.shopify.com/s/files/1/0456/6312/5660/files/FSC_emballage_FR.pdf?v=1…" at bounding box center [81, 309] width 135 height 18
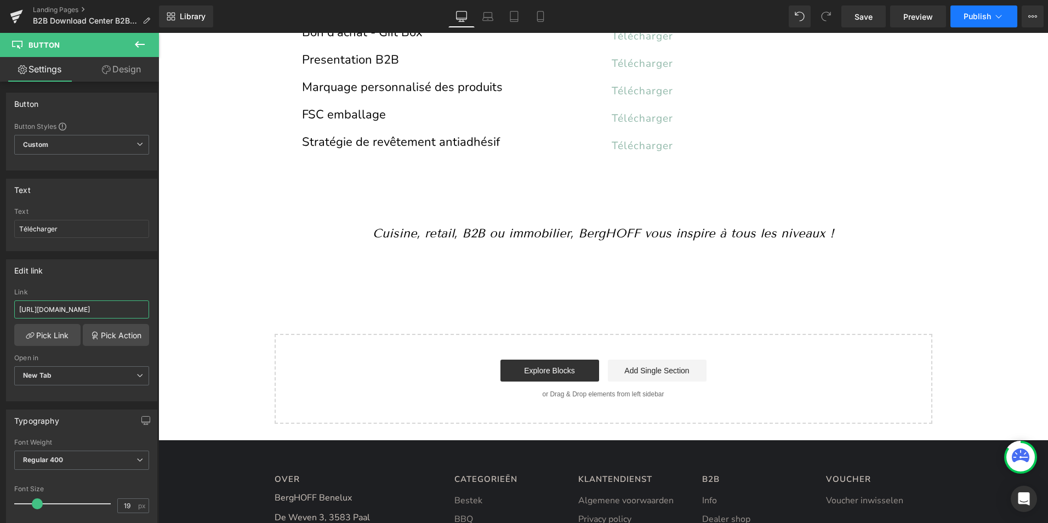
type input "https://cdn.shopify.com/s/files/1/0456/6312/5660/files/Non-stick_coating_strate…"
click at [983, 17] on span "Publish" at bounding box center [977, 16] width 27 height 9
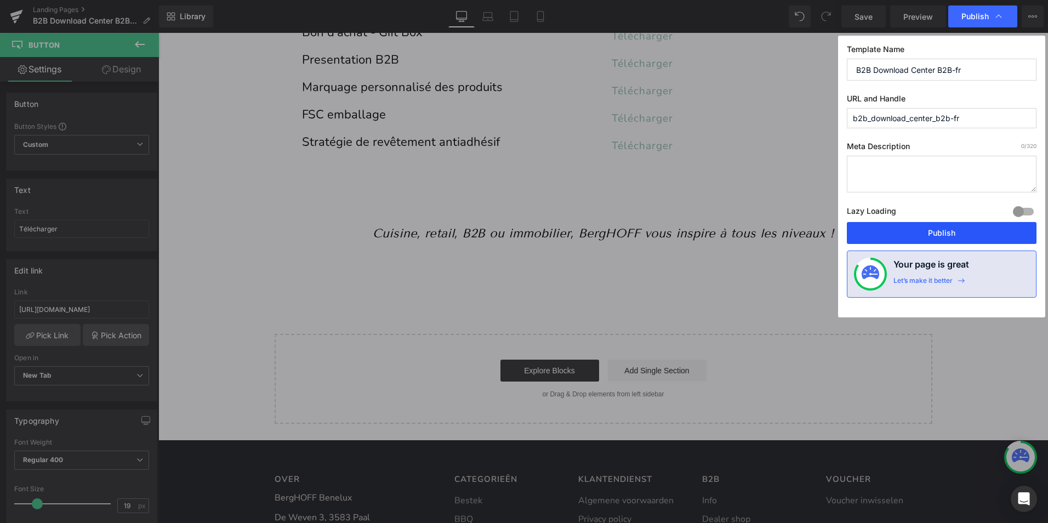
click at [930, 230] on button "Publish" at bounding box center [942, 233] width 190 height 22
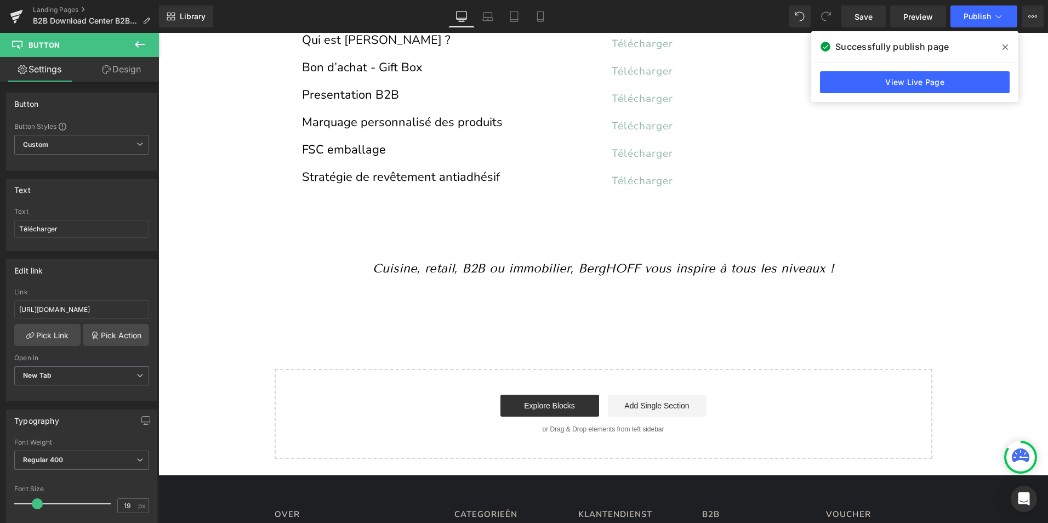
scroll to position [328, 0]
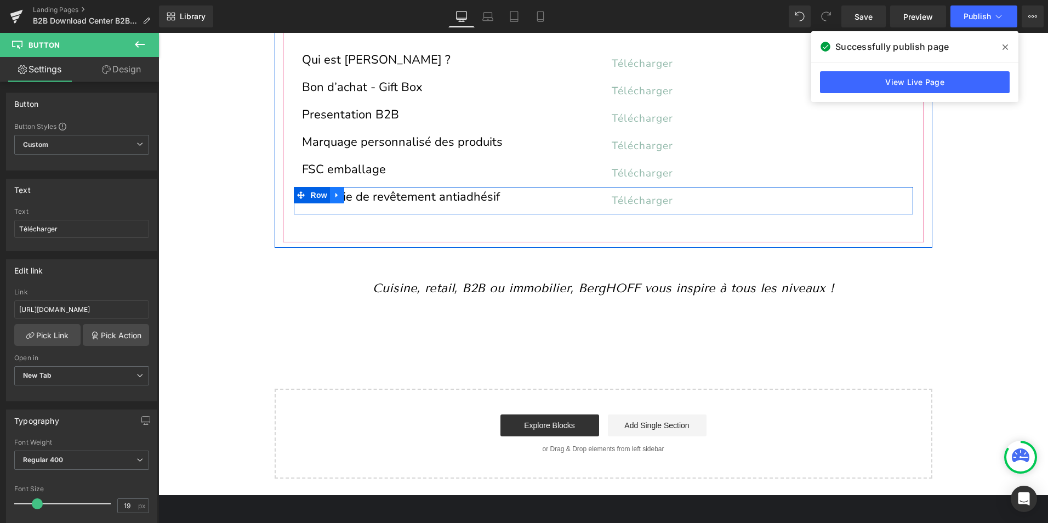
click at [333, 192] on icon at bounding box center [337, 195] width 8 height 8
click at [348, 192] on icon at bounding box center [352, 195] width 8 height 8
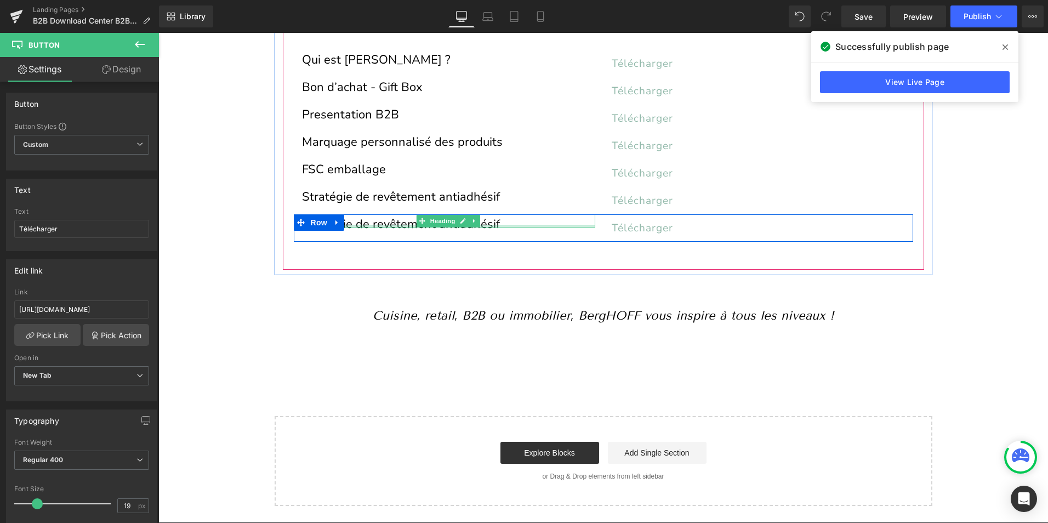
click at [363, 226] on div at bounding box center [448, 226] width 293 height 3
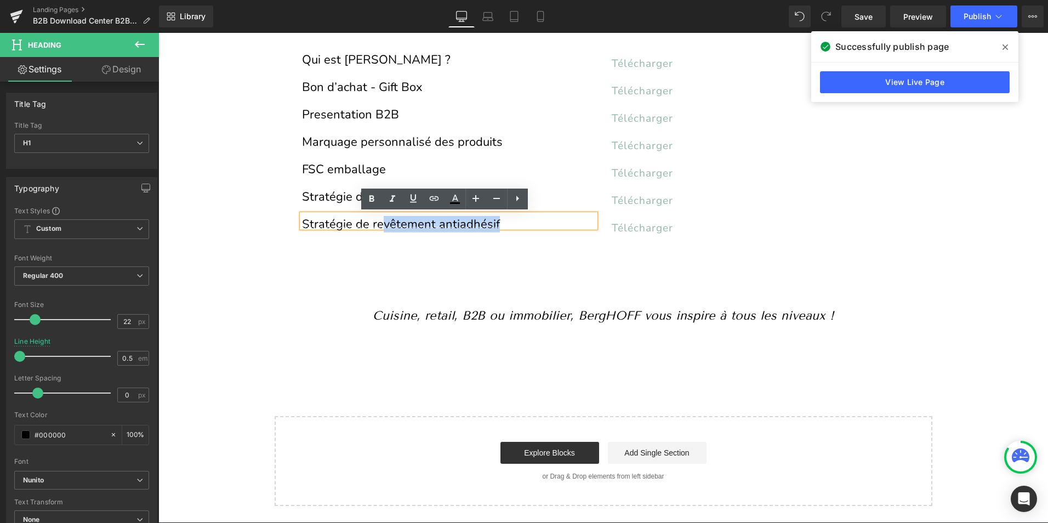
drag, startPoint x: 490, startPoint y: 223, endPoint x: 376, endPoint y: 224, distance: 114.0
click at [376, 224] on h1 "Stratégie de revêtement antiadhésif" at bounding box center [448, 224] width 293 height 6
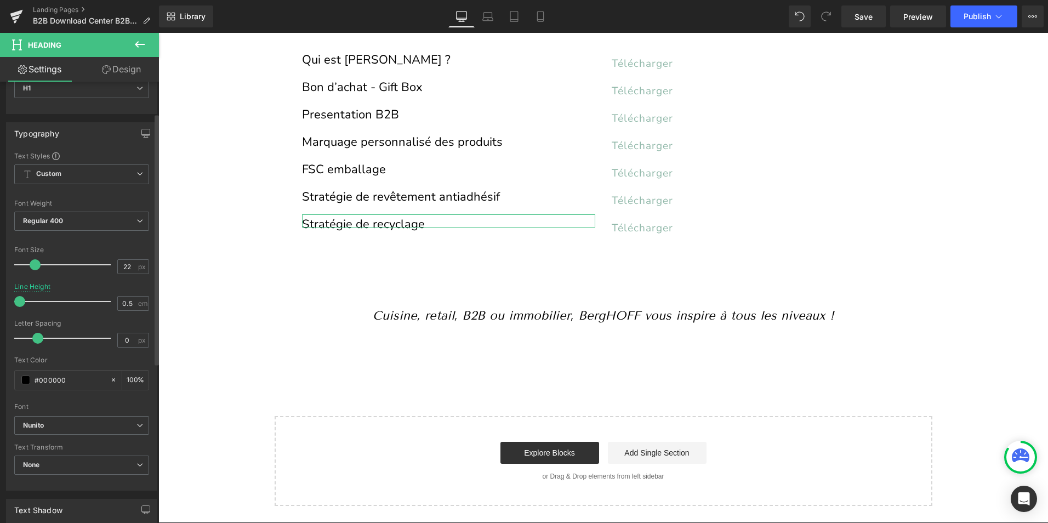
scroll to position [164, 0]
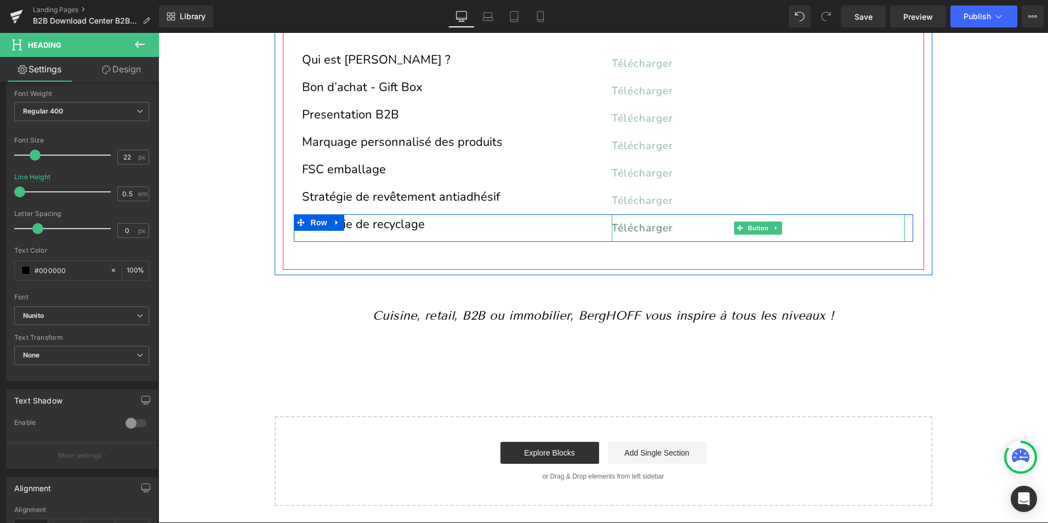
click at [632, 228] on span "Télécharger" at bounding box center [642, 228] width 61 height 14
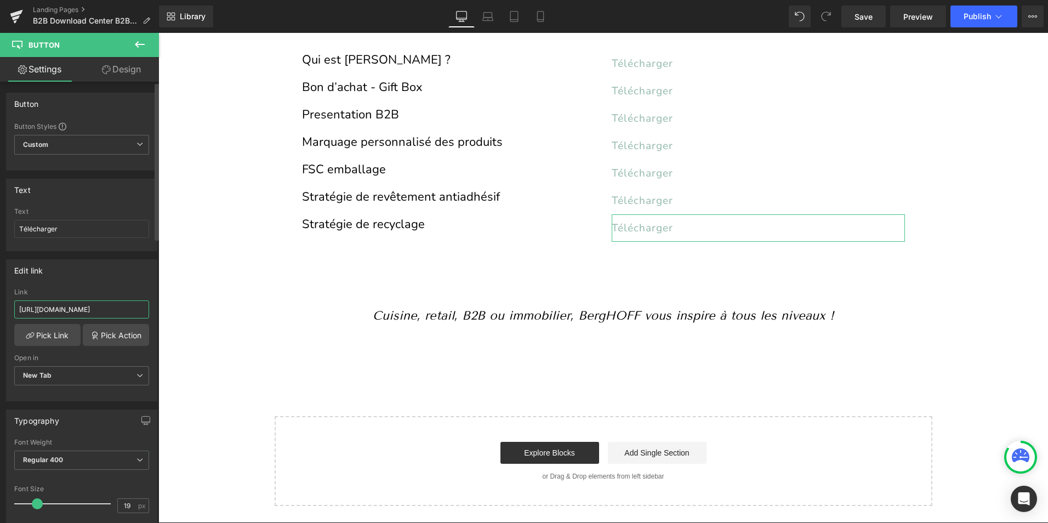
click at [51, 308] on input "https://cdn.shopify.com/s/files/1/0456/6312/5660/files/Non-stick_coating_strate…" at bounding box center [81, 309] width 135 height 18
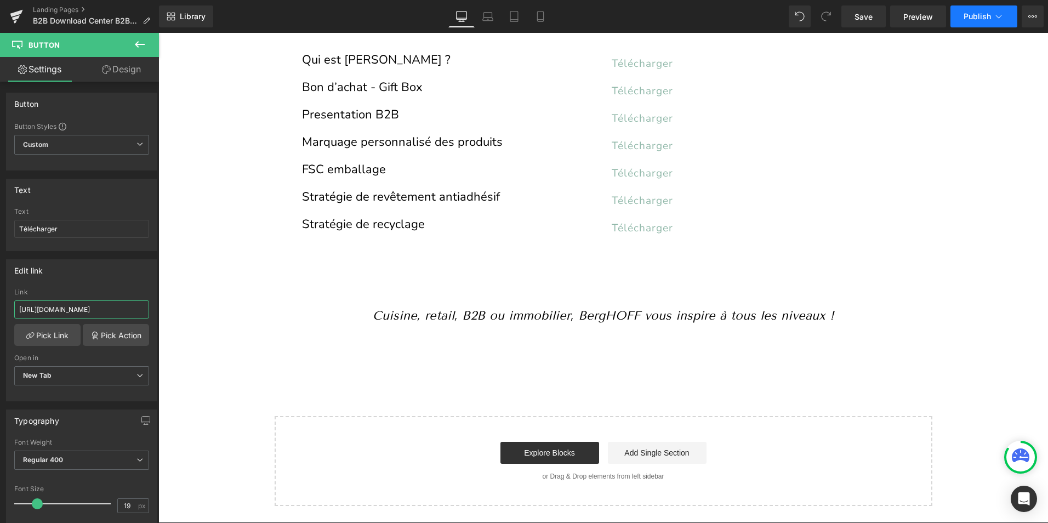
type input "https://cdn.shopify.com/s/files/1/0456/6312/5660/files/FSC_recycled_FR.pdf?v=17…"
click at [971, 16] on span "Publish" at bounding box center [977, 16] width 27 height 9
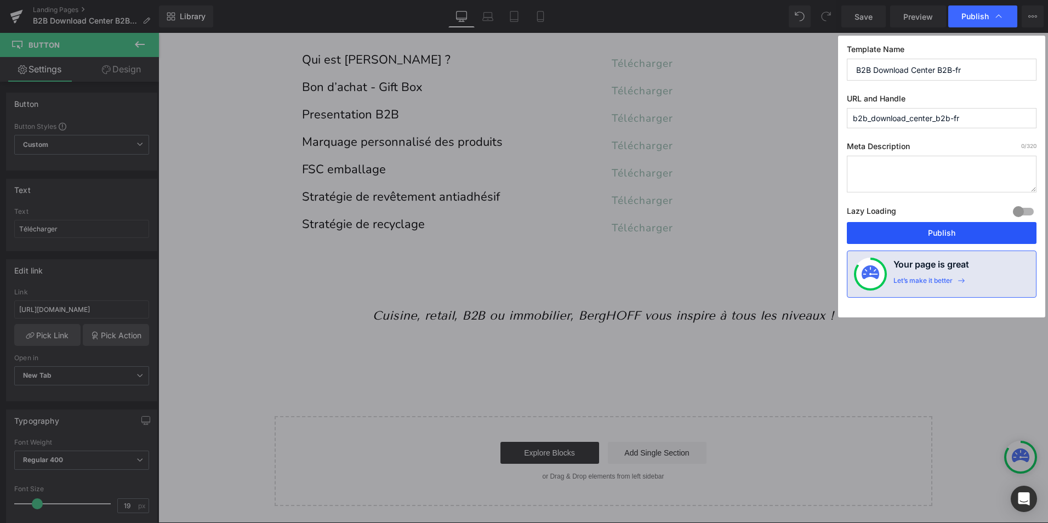
click at [931, 232] on button "Publish" at bounding box center [942, 233] width 190 height 22
